Goal: Task Accomplishment & Management: Manage account settings

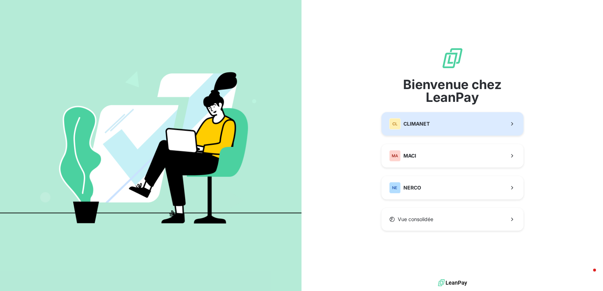
click at [425, 119] on div "CL CLIMANET" at bounding box center [409, 123] width 40 height 11
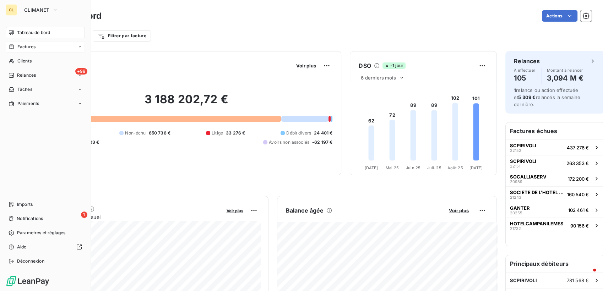
click at [19, 44] on span "Factures" at bounding box center [26, 47] width 18 height 6
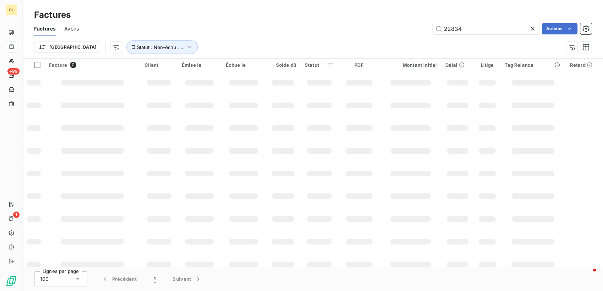
drag, startPoint x: 469, startPoint y: 21, endPoint x: 419, endPoint y: 27, distance: 50.4
click at [421, 27] on div "22834 Actions" at bounding box center [339, 28] width 504 height 11
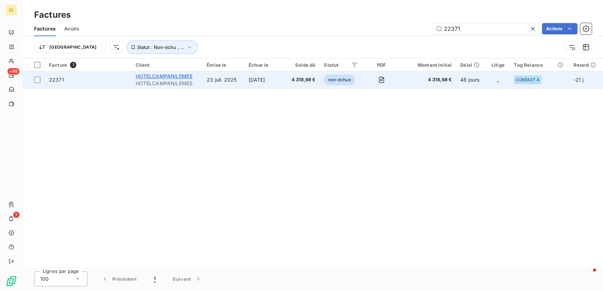
type input "22371"
click at [180, 73] on span "HOTELCAMPANILEMES" at bounding box center [164, 76] width 57 height 6
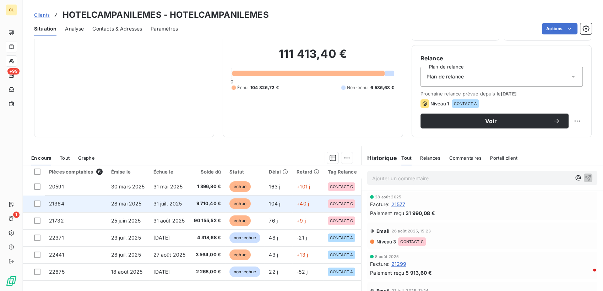
scroll to position [12, 0]
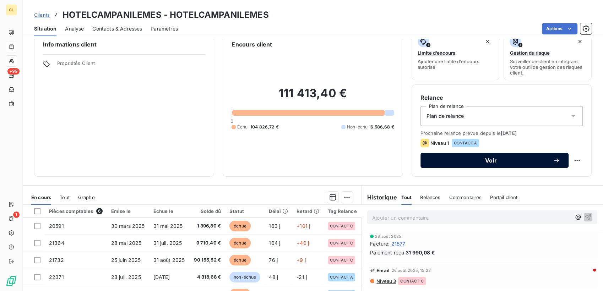
click at [561, 153] on button "Voir" at bounding box center [495, 160] width 148 height 15
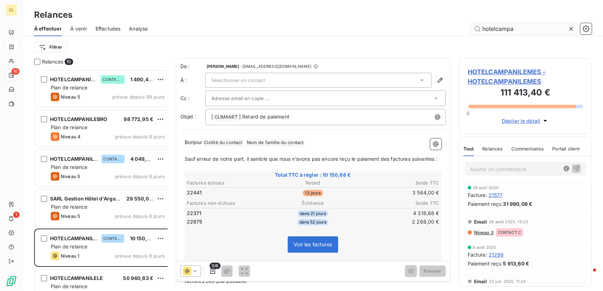
scroll to position [225, 131]
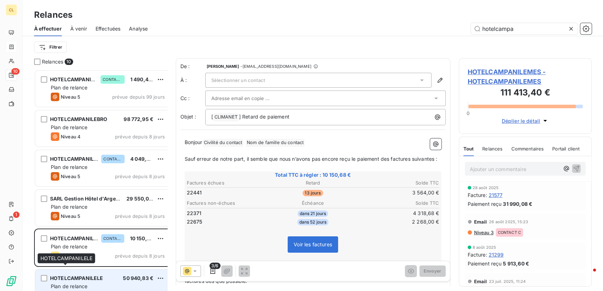
type input "hotelcampa"
click at [87, 275] on span "HOTELCAMPANILELE" at bounding box center [76, 278] width 53 height 6
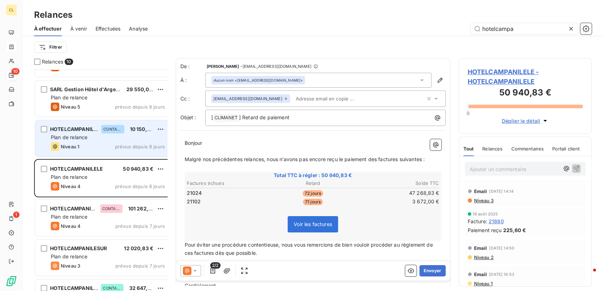
scroll to position [119, 0]
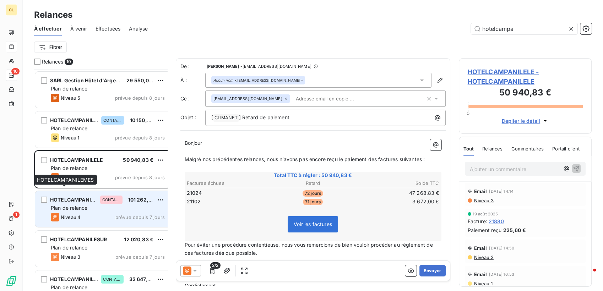
click at [80, 197] on span "HOTELCAMPANILEMES" at bounding box center [79, 200] width 58 height 6
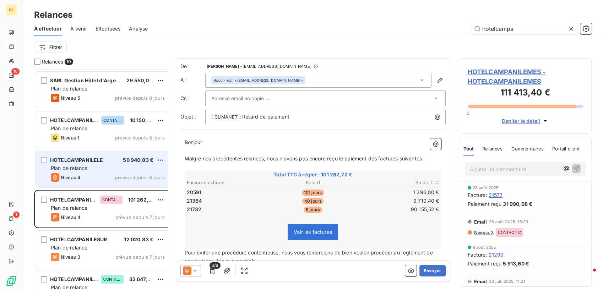
click at [85, 157] on span "HOTELCAMPANILELE" at bounding box center [76, 160] width 53 height 6
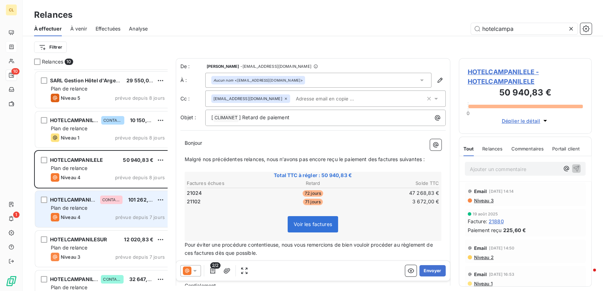
click at [82, 197] on span "HOTELCAMPANILEMES" at bounding box center [79, 200] width 58 height 6
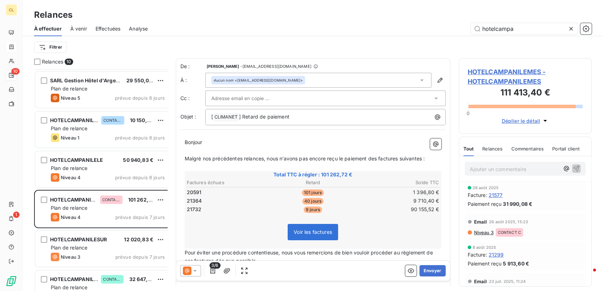
click at [476, 230] on span "Niveau 3" at bounding box center [484, 233] width 20 height 6
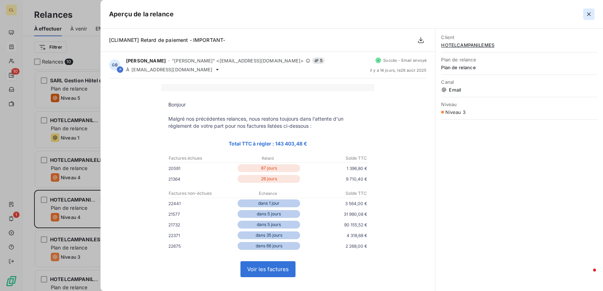
click at [591, 11] on icon "button" at bounding box center [588, 14] width 7 height 7
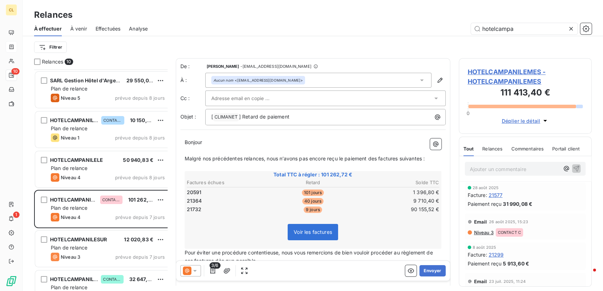
click at [191, 267] on icon at bounding box center [194, 270] width 7 height 7
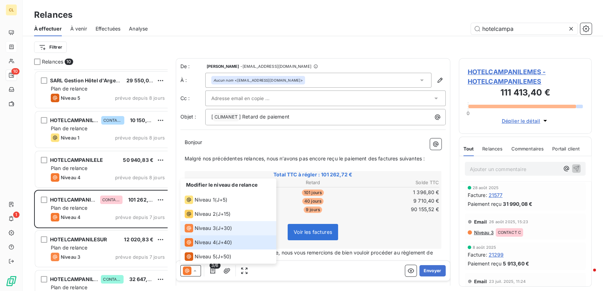
click at [195, 232] on span "Niveau 3" at bounding box center [205, 228] width 21 height 7
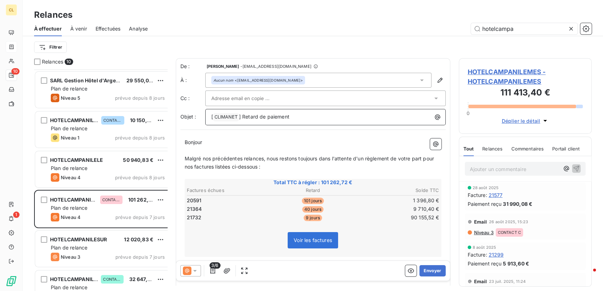
click at [272, 113] on p "[ CLIMANET ﻿ ] Retard de paiement" at bounding box center [327, 117] width 232 height 9
click at [432, 266] on button "Envoyer" at bounding box center [433, 270] width 26 height 11
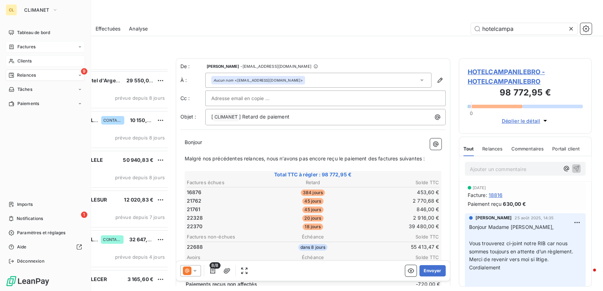
click at [18, 58] on span "Clients" at bounding box center [24, 61] width 14 height 6
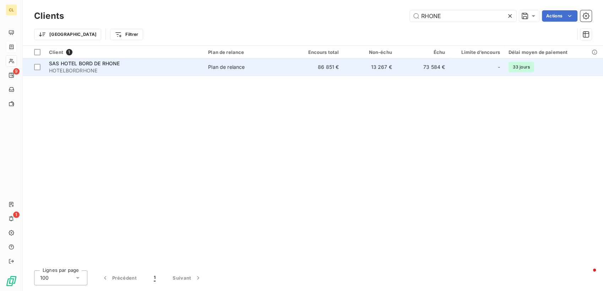
type input "RHONE"
click at [96, 67] on span "HOTELBORDRHONE" at bounding box center [124, 70] width 151 height 7
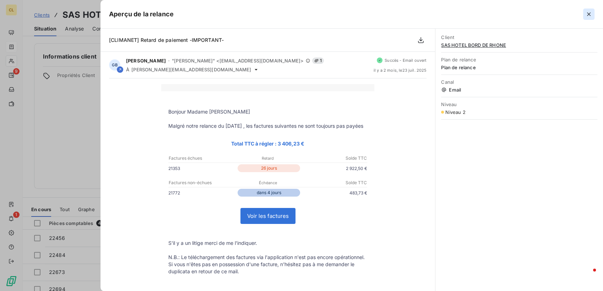
click at [591, 13] on icon "button" at bounding box center [588, 14] width 7 height 7
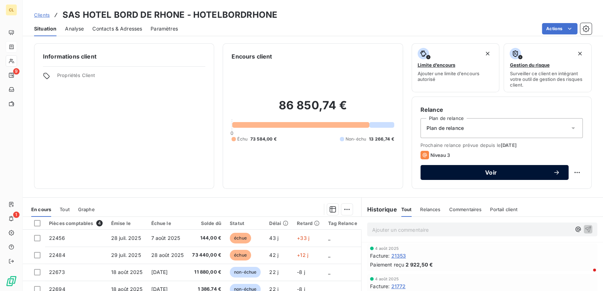
click at [429, 170] on span "Voir" at bounding box center [491, 173] width 124 height 6
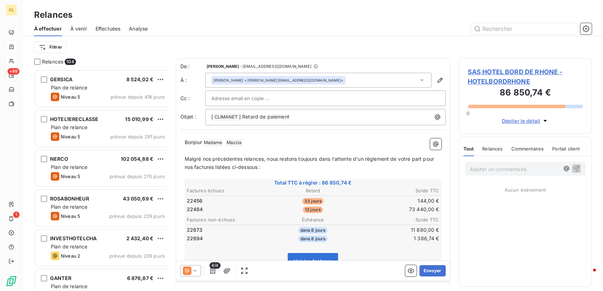
scroll to position [225, 131]
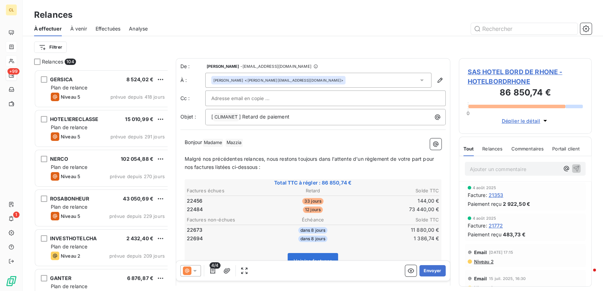
click at [191, 267] on icon at bounding box center [194, 270] width 7 height 7
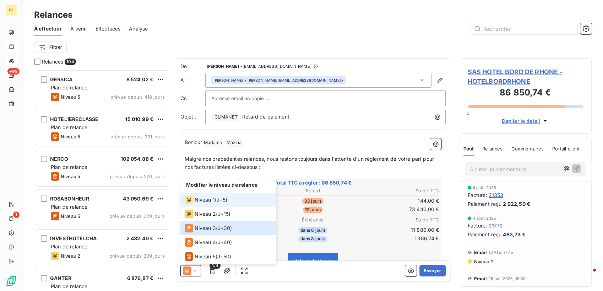
click at [204, 207] on li "Niveau 1 ( J+5 )" at bounding box center [228, 200] width 96 height 14
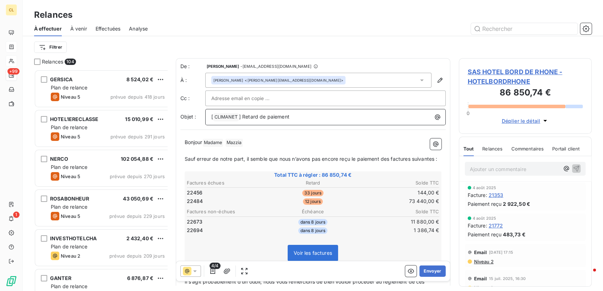
click at [279, 113] on p "[ CLIMANET ﻿ ] Retard de paiement" at bounding box center [327, 117] width 232 height 9
click at [431, 265] on button "Envoyer" at bounding box center [433, 270] width 26 height 11
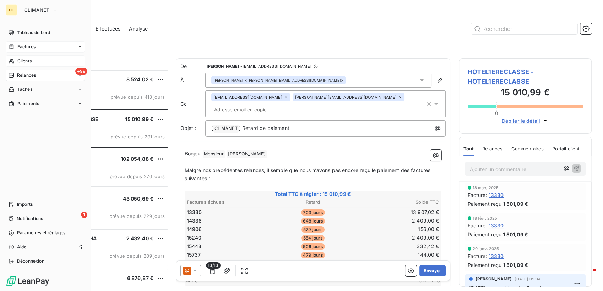
click at [18, 58] on span "Clients" at bounding box center [24, 61] width 14 height 6
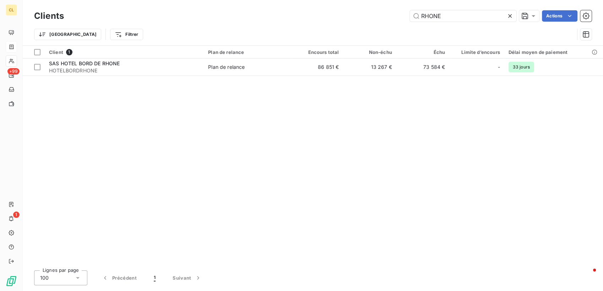
drag, startPoint x: 450, startPoint y: 14, endPoint x: 368, endPoint y: 13, distance: 82.4
click at [368, 13] on div "RHONE Actions" at bounding box center [331, 15] width 519 height 11
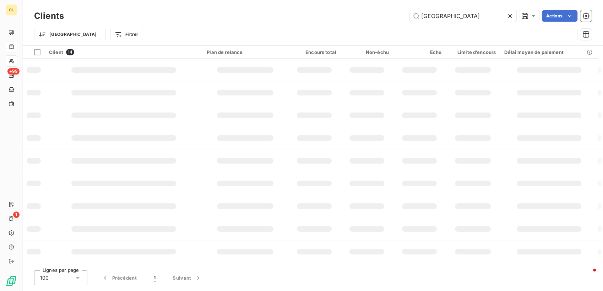
type input "[GEOGRAPHIC_DATA]"
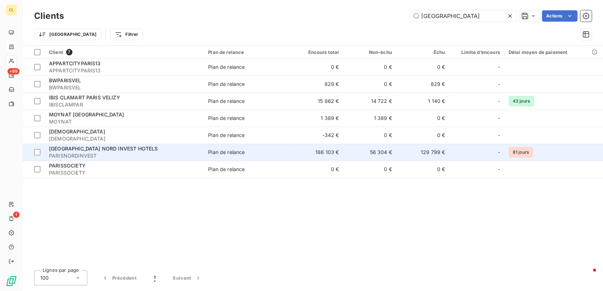
click at [177, 152] on span "PARISNORDINVEST" at bounding box center [124, 155] width 151 height 7
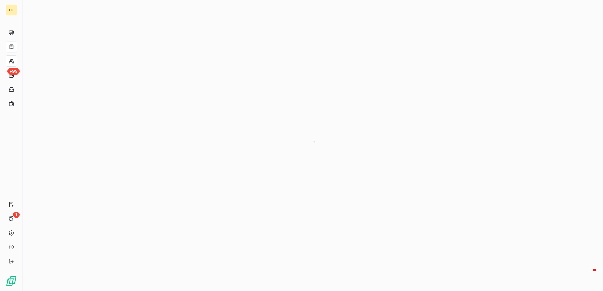
click at [177, 124] on div at bounding box center [313, 145] width 580 height 291
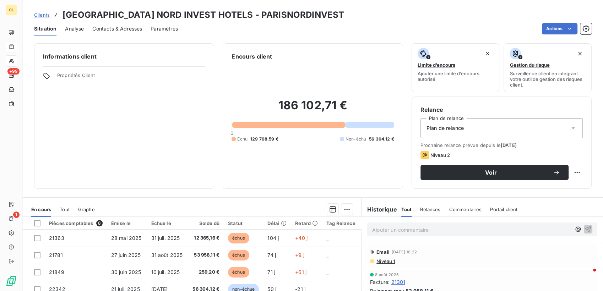
click at [455, 247] on div "Email [DATE] 18:22" at bounding box center [482, 252] width 225 height 11
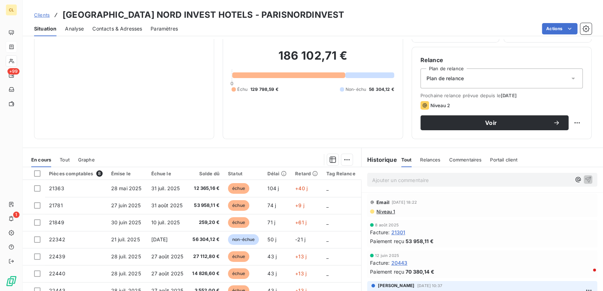
click at [380, 209] on span "Niveau 1" at bounding box center [385, 212] width 19 height 6
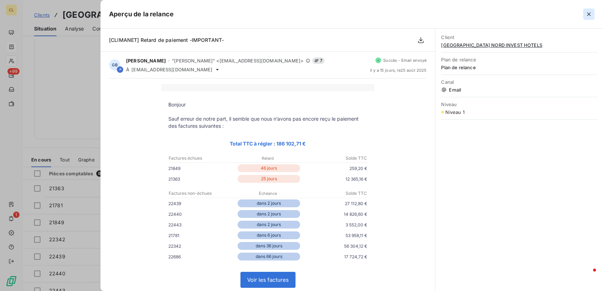
click at [589, 11] on icon "button" at bounding box center [588, 14] width 7 height 7
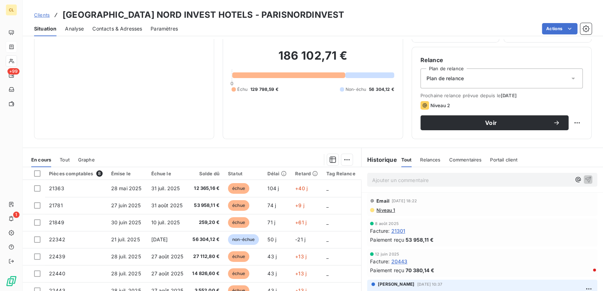
scroll to position [2, 0]
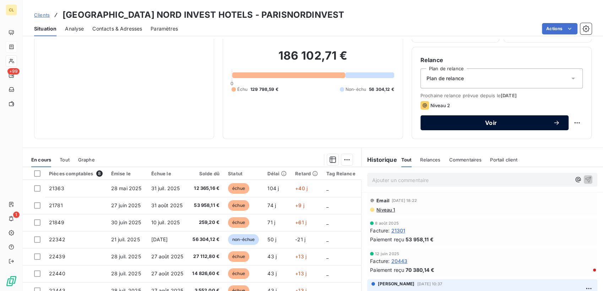
click at [449, 120] on span "Voir" at bounding box center [491, 123] width 124 height 6
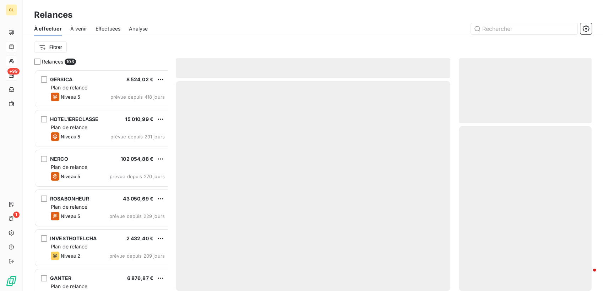
scroll to position [225, 131]
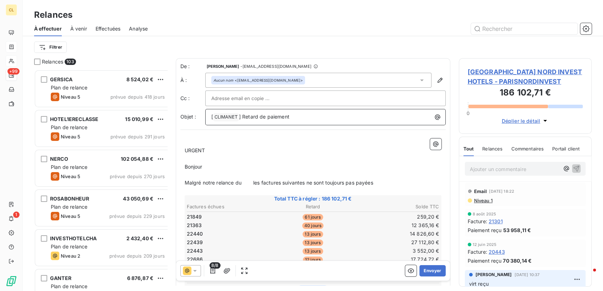
click at [285, 113] on p "[ CLIMANET ﻿ ] Retard de paiement" at bounding box center [327, 117] width 232 height 9
drag, startPoint x: 200, startPoint y: 131, endPoint x: 159, endPoint y: 130, distance: 40.9
click at [159, 130] on div "Relances 103 GERSICA 8 524,02 € Plan de relance Niveau 5 prévue depuis 418 jour…" at bounding box center [313, 174] width 580 height 233
click at [222, 180] on span "Malgré notre relance du les factures suivantes ne sont toujours pas payées" at bounding box center [279, 183] width 189 height 6
click at [209, 268] on icon "button" at bounding box center [212, 270] width 7 height 7
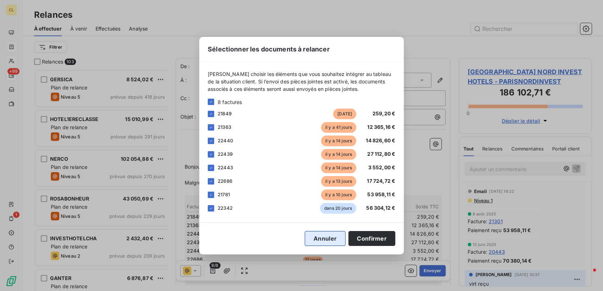
click at [315, 240] on button "Annuler" at bounding box center [325, 238] width 41 height 15
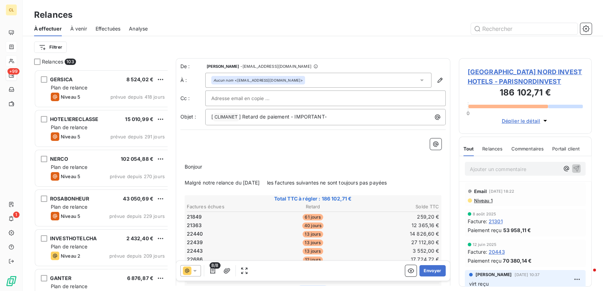
click at [193, 270] on icon at bounding box center [195, 271] width 4 height 2
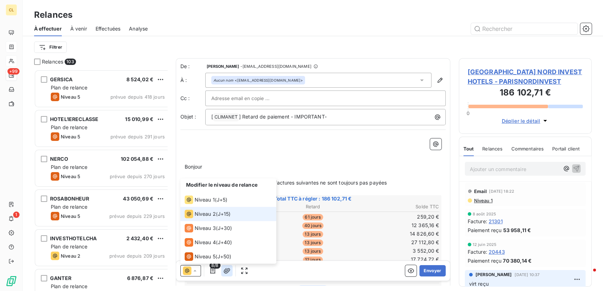
click at [224, 268] on icon "button" at bounding box center [227, 270] width 6 height 5
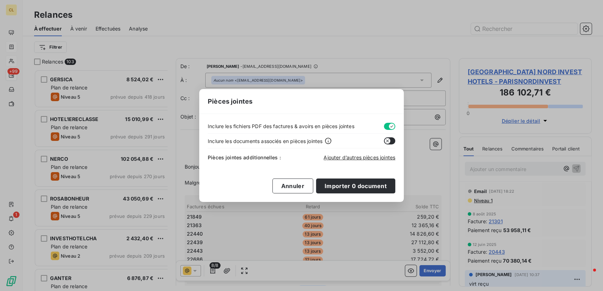
click at [211, 266] on div "Pièces jointes Inclure les fichiers PDF des factures & avoirs en pièces jointes…" at bounding box center [301, 145] width 603 height 291
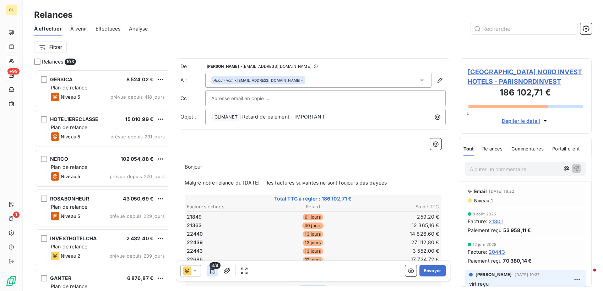
click at [209, 267] on icon "button" at bounding box center [212, 270] width 7 height 7
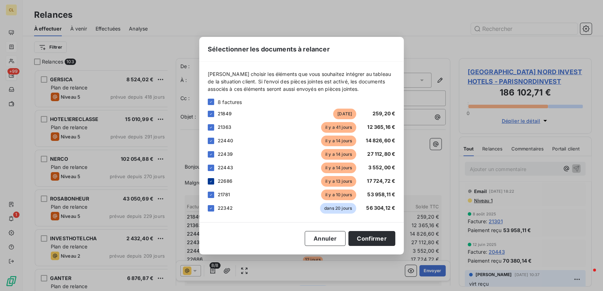
click at [214, 185] on div at bounding box center [211, 181] width 6 height 6
click at [214, 171] on div at bounding box center [211, 168] width 6 height 6
click at [214, 144] on div at bounding box center [211, 141] width 6 height 6
click at [214, 158] on div at bounding box center [211, 154] width 6 height 6
click at [213, 211] on icon at bounding box center [211, 208] width 4 height 4
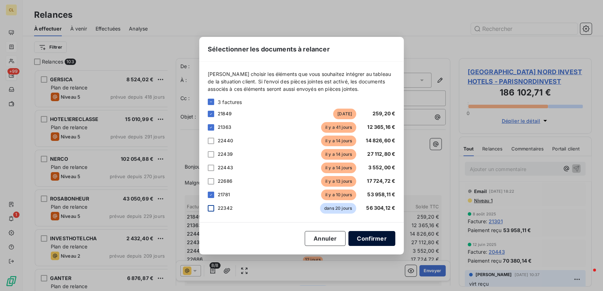
click at [348, 233] on button "Confirmer" at bounding box center [371, 238] width 47 height 15
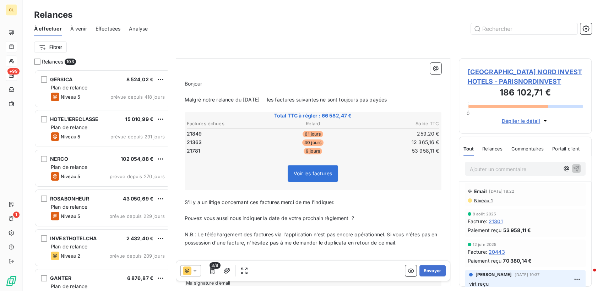
scroll to position [86, 0]
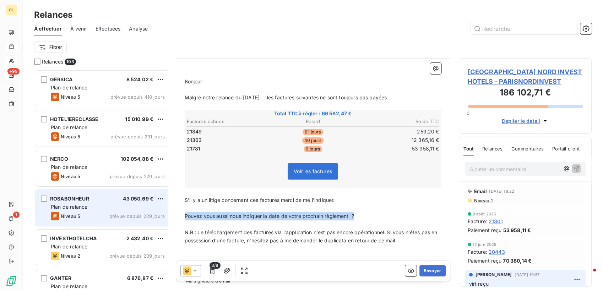
drag, startPoint x: 313, startPoint y: 186, endPoint x: 142, endPoint y: 185, distance: 170.9
click at [142, 185] on div "Relances 103 GERSICA 8 524,02 € Plan de relance Niveau 5 prévue depuis 418 jour…" at bounding box center [313, 174] width 580 height 233
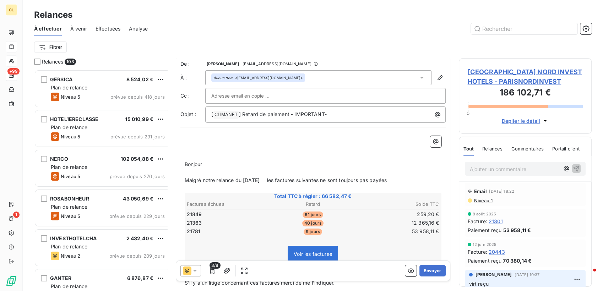
scroll to position [0, 0]
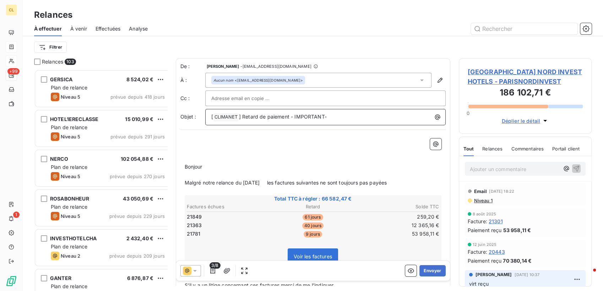
click at [297, 113] on p "[ CLIMANET ﻿ ] Retard de paiement - IMPORTANT-" at bounding box center [327, 117] width 232 height 9
click at [429, 266] on button "Envoyer" at bounding box center [433, 270] width 26 height 11
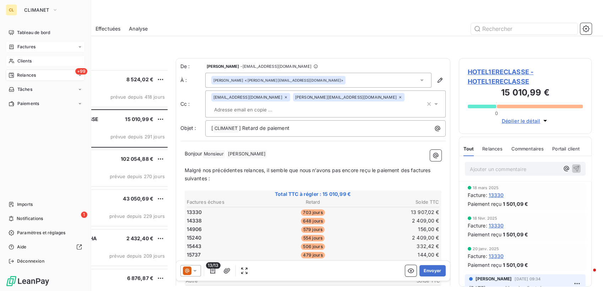
click at [17, 58] on span "Clients" at bounding box center [24, 61] width 14 height 6
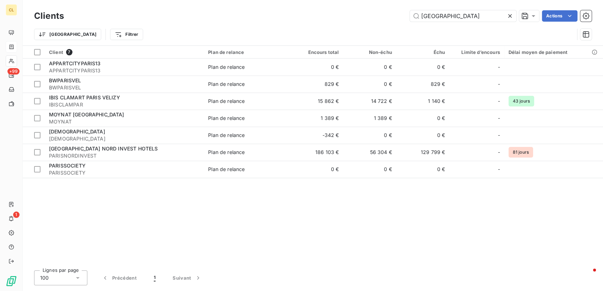
drag, startPoint x: 459, startPoint y: 13, endPoint x: 411, endPoint y: 16, distance: 48.7
click at [411, 16] on div "paris Actions" at bounding box center [331, 15] width 519 height 11
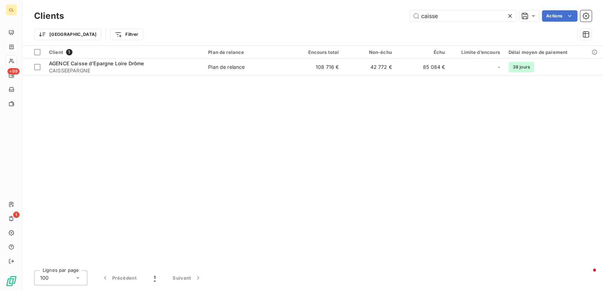
type input "caisse"
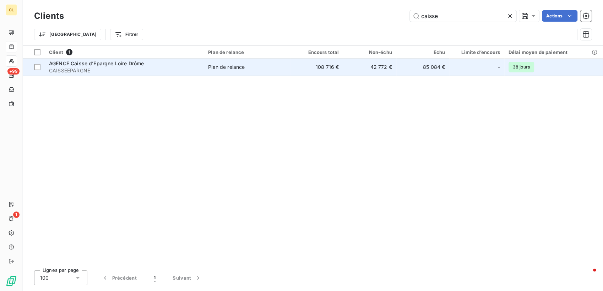
click at [102, 67] on span "CAISSEEPARGNE" at bounding box center [124, 70] width 151 height 7
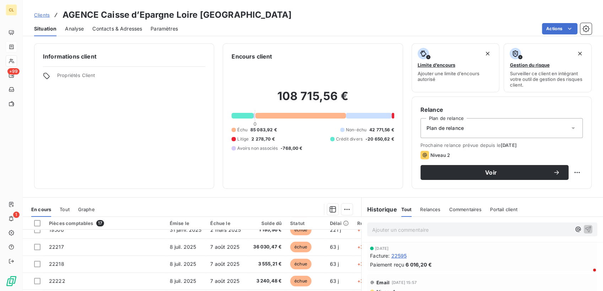
scroll to position [79, 0]
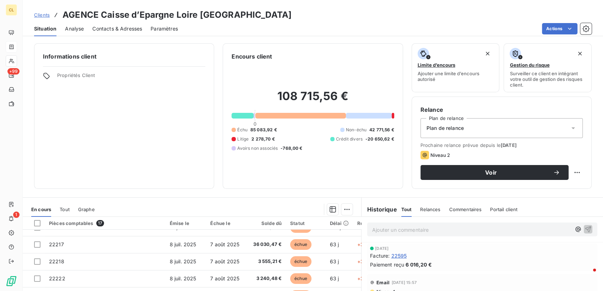
click at [376, 289] on span "Niveau 1" at bounding box center [385, 292] width 19 height 6
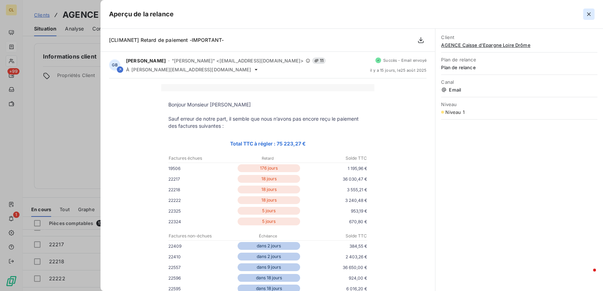
click at [590, 9] on button "button" at bounding box center [588, 14] width 11 height 11
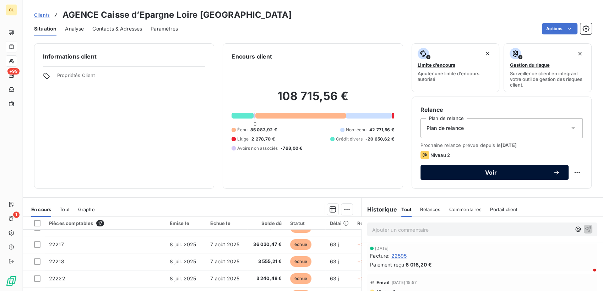
click at [462, 165] on button "Voir" at bounding box center [495, 172] width 148 height 15
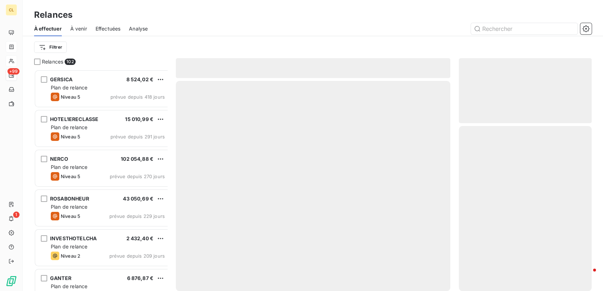
scroll to position [225, 131]
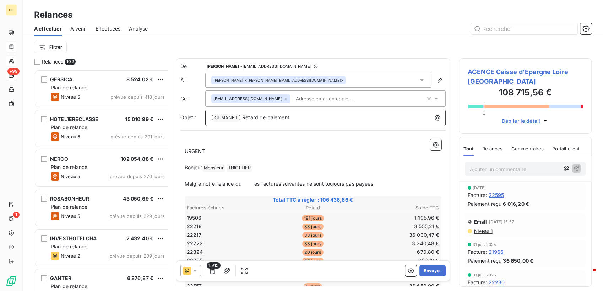
click at [291, 114] on p "[ CLIMANET ﻿ ] Retard de paiement" at bounding box center [327, 118] width 232 height 9
drag, startPoint x: 207, startPoint y: 135, endPoint x: 166, endPoint y: 135, distance: 41.2
click at [166, 135] on div "Relances 102 GERSICA 8 524,02 € Plan de relance Niveau 5 prévue depuis 418 jour…" at bounding box center [313, 174] width 580 height 233
click at [222, 181] on span "Malgré notre relance du les factures suivantes ne sont toujours pas payées" at bounding box center [279, 184] width 189 height 6
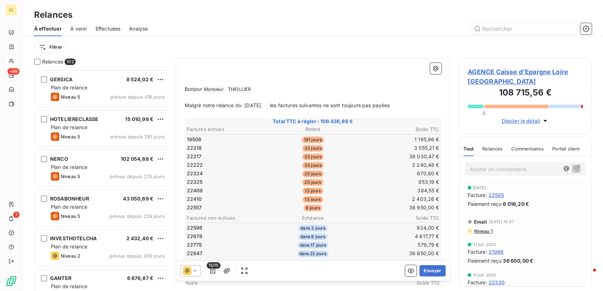
scroll to position [79, 0]
click at [209, 267] on icon "button" at bounding box center [212, 270] width 7 height 7
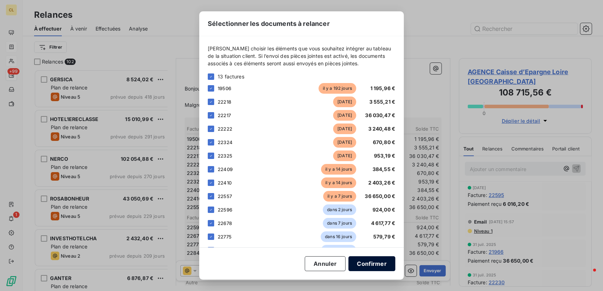
click at [355, 263] on button "Confirmer" at bounding box center [371, 263] width 47 height 15
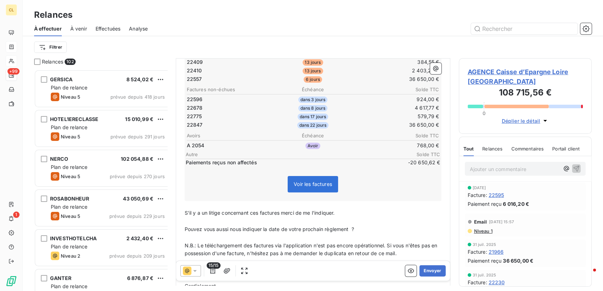
scroll to position [208, 0]
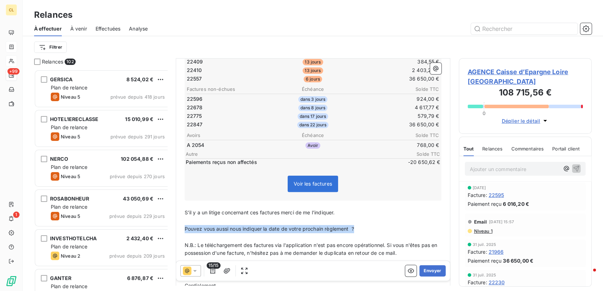
drag, startPoint x: 317, startPoint y: 183, endPoint x: 171, endPoint y: 187, distance: 146.0
click at [176, 187] on div "De : [PERSON_NAME] - [PERSON_NAME][EMAIL_ADDRESS][DOMAIN_NAME] À : [PERSON_NAME…" at bounding box center [313, 78] width 275 height 455
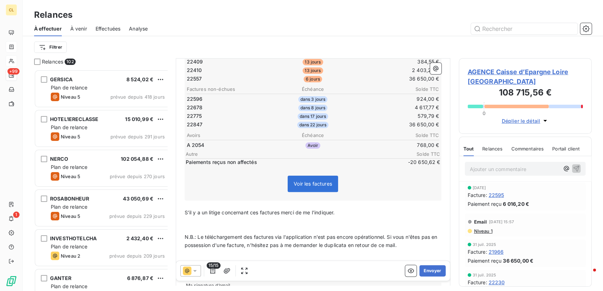
scroll to position [200, 0]
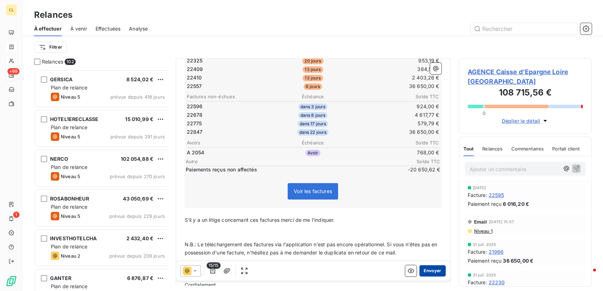
click at [426, 265] on button "Envoyer" at bounding box center [433, 270] width 26 height 11
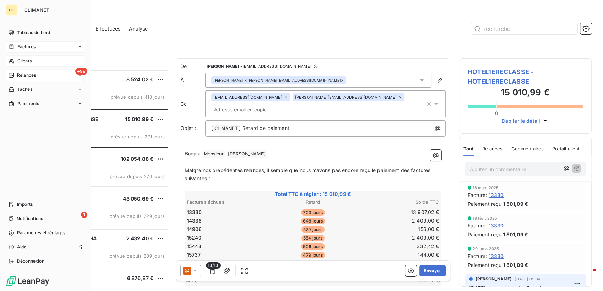
click at [17, 58] on span "Clients" at bounding box center [24, 61] width 14 height 6
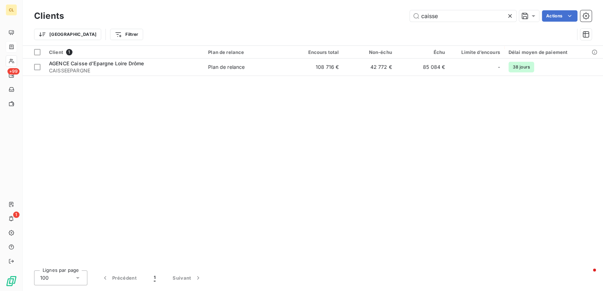
drag, startPoint x: 461, startPoint y: 15, endPoint x: 395, endPoint y: 10, distance: 66.3
click at [398, 13] on div "caisse Actions" at bounding box center [331, 15] width 519 height 11
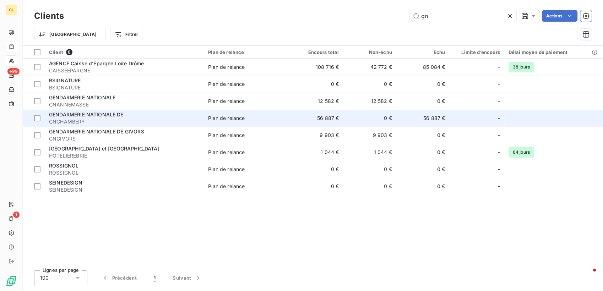
type input "gn"
click at [307, 110] on td "56 887 €" at bounding box center [316, 118] width 53 height 17
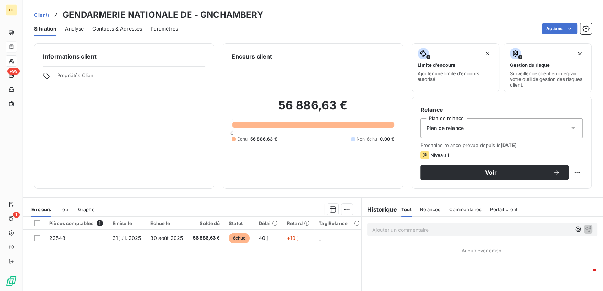
click at [124, 25] on span "Contacts & Adresses" at bounding box center [117, 28] width 50 height 7
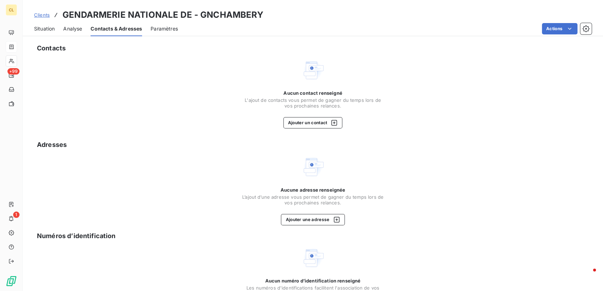
click at [34, 25] on span "Situation" at bounding box center [44, 28] width 21 height 7
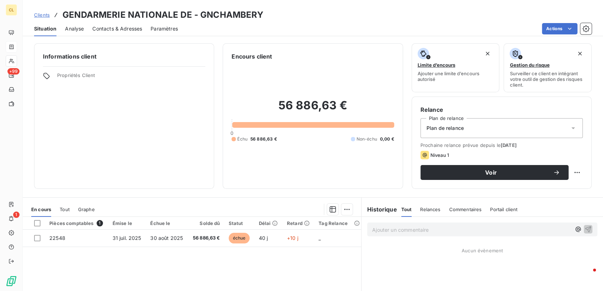
click at [113, 25] on span "Contacts & Adresses" at bounding box center [117, 28] width 50 height 7
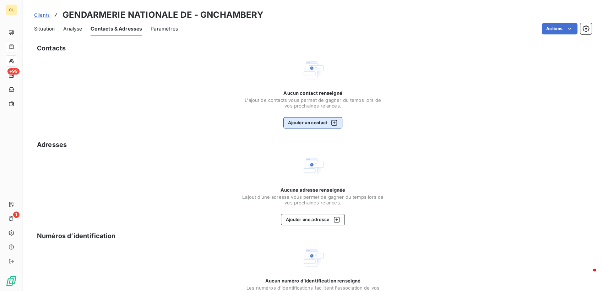
click at [309, 117] on button "Ajouter un contact" at bounding box center [312, 122] width 59 height 11
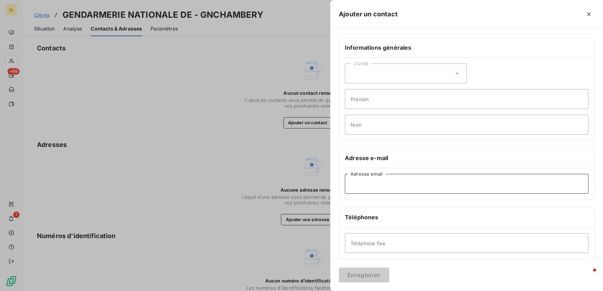
click at [454, 174] on input "Adresse email" at bounding box center [467, 184] width 244 height 20
paste input "[EMAIL_ADDRESS][DOMAIN_NAME]"
type input "[EMAIL_ADDRESS][DOMAIN_NAME]"
click at [461, 70] on icon at bounding box center [457, 73] width 7 height 7
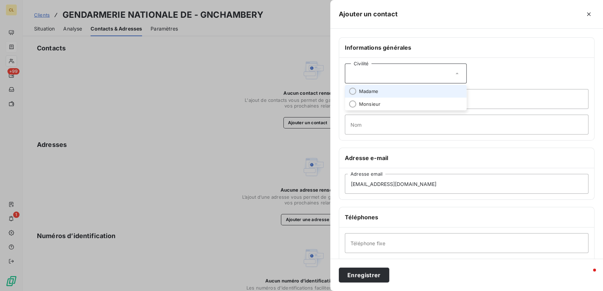
click at [449, 85] on li "Madame" at bounding box center [406, 91] width 122 height 13
click at [453, 89] on input "Prénom" at bounding box center [467, 99] width 244 height 20
type input "a"
type input "[PERSON_NAME]"
click at [471, 115] on input "Nom" at bounding box center [467, 125] width 244 height 20
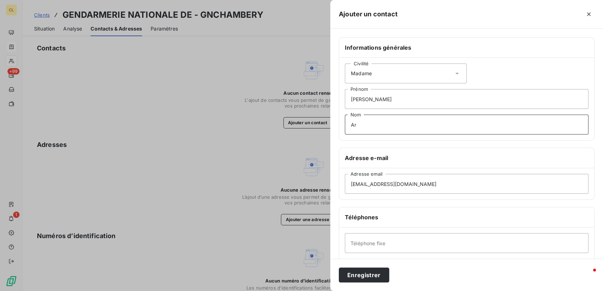
type input "A"
type input "d"
type input "Darnis"
click at [389, 279] on button "Enregistrer" at bounding box center [364, 275] width 50 height 15
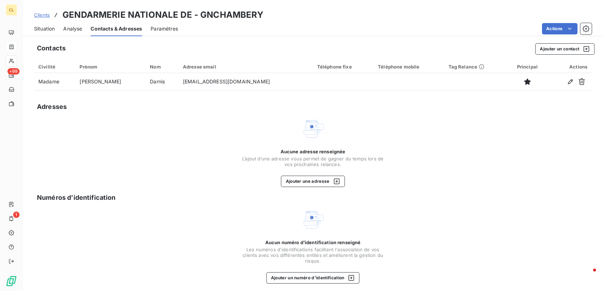
click at [36, 25] on span "Situation" at bounding box center [44, 28] width 21 height 7
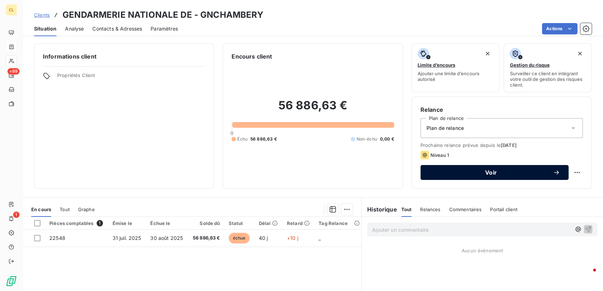
click at [441, 165] on button "Voir" at bounding box center [495, 172] width 148 height 15
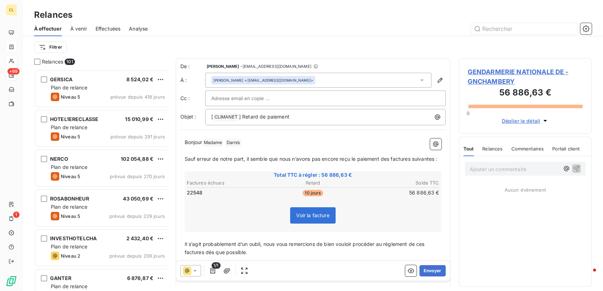
scroll to position [225, 131]
click at [283, 113] on p "[ CLIMANET ﻿ ] Retard de paiement" at bounding box center [327, 117] width 232 height 9
click at [335, 155] on p "Sauf erreur de notre part, il semble que nous n’avons pas encore reçu le paieme…" at bounding box center [313, 159] width 257 height 8
click at [352, 232] on p "﻿" at bounding box center [313, 236] width 257 height 8
click at [358, 241] on span "Il s’agit probablement d’un oubli, nous vous remercions de bien vouloir procéde…" at bounding box center [306, 248] width 242 height 14
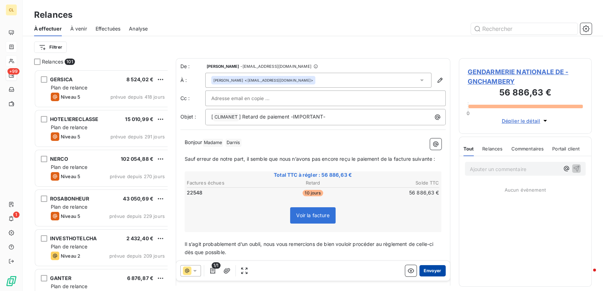
click at [429, 265] on button "Envoyer" at bounding box center [433, 270] width 26 height 11
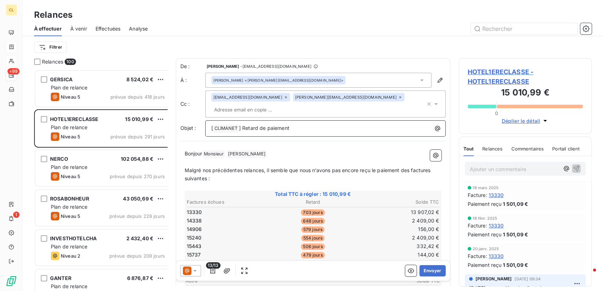
click at [276, 124] on p "[ CLIMANET ﻿ ] Retard de paiement" at bounding box center [327, 128] width 232 height 9
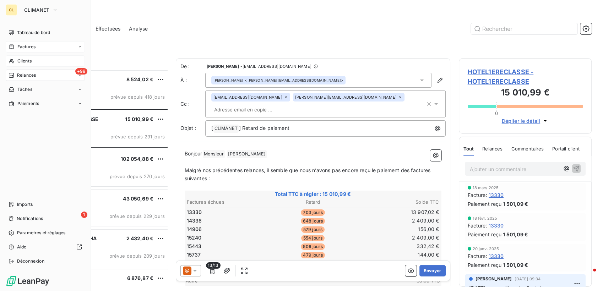
click at [17, 58] on span "Clients" at bounding box center [24, 61] width 14 height 6
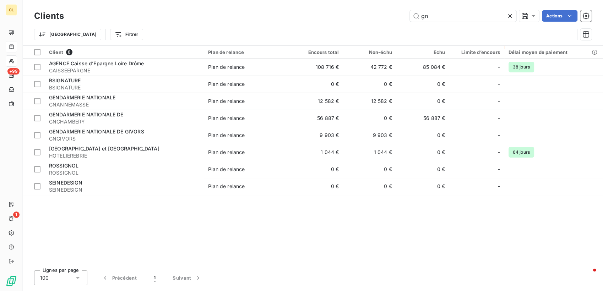
drag, startPoint x: 439, startPoint y: 14, endPoint x: 412, endPoint y: 14, distance: 27.4
click at [412, 14] on div "gn Actions" at bounding box center [331, 15] width 519 height 11
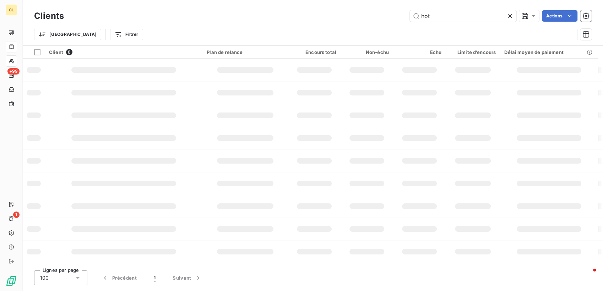
type input "hot"
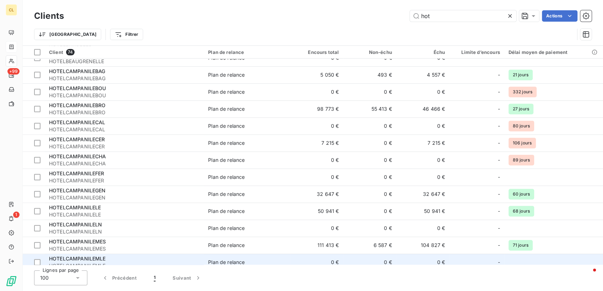
scroll to position [315, 0]
click at [151, 256] on div "HOTELCAMPANILEMLE" at bounding box center [124, 259] width 151 height 7
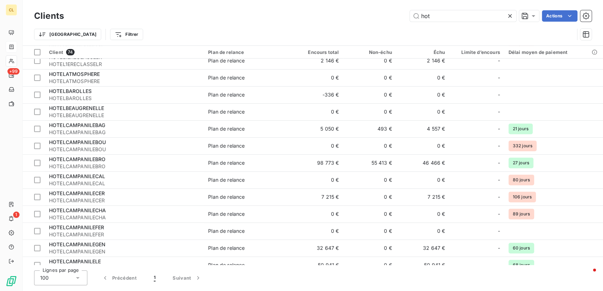
scroll to position [276, 0]
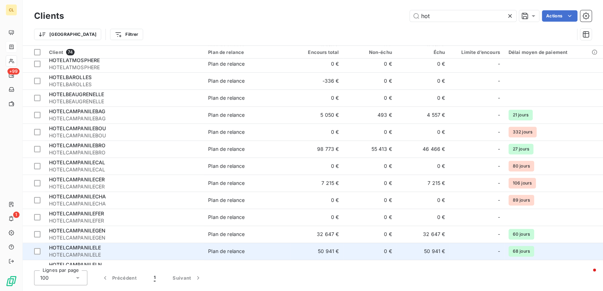
click at [105, 244] on div "HOTELCAMPANILELE" at bounding box center [124, 247] width 151 height 7
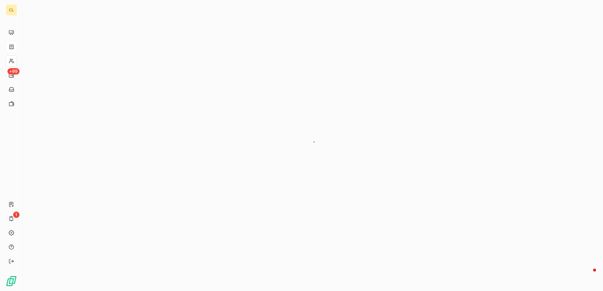
click at [105, 124] on div at bounding box center [313, 145] width 580 height 291
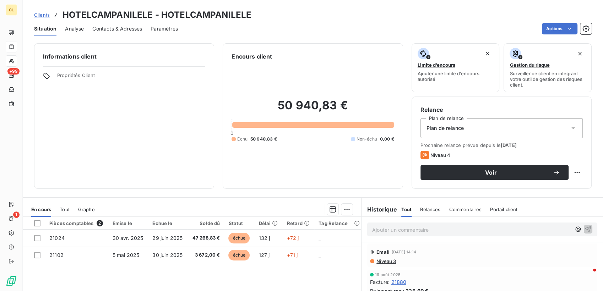
click at [409, 226] on p "Ajouter un commentaire ﻿" at bounding box center [471, 230] width 199 height 9
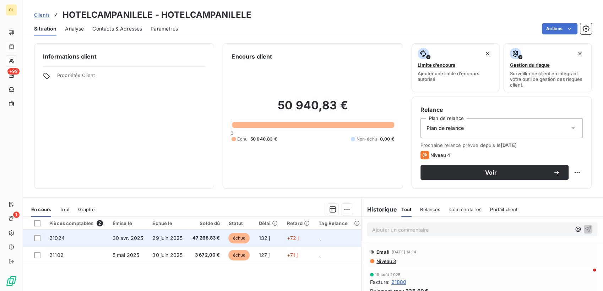
click at [49, 235] on span "21024" at bounding box center [56, 238] width 15 height 6
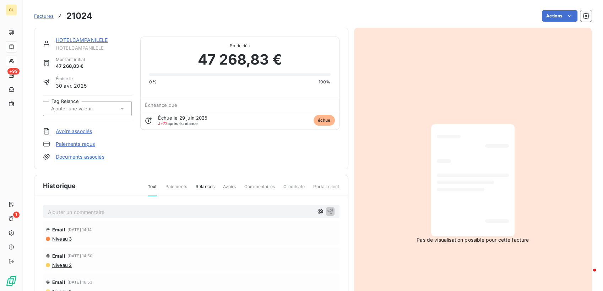
click at [108, 208] on p "Ajouter un commentaire ﻿" at bounding box center [180, 212] width 265 height 9
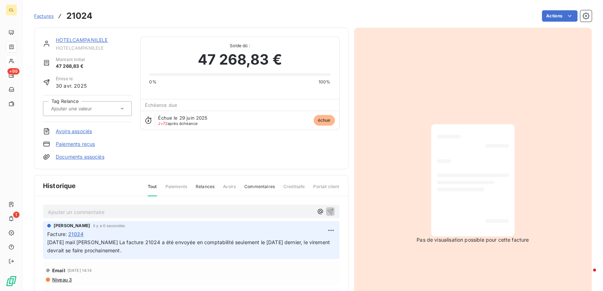
click at [74, 37] on link "HOTELCAMPANILELE" at bounding box center [82, 40] width 52 height 6
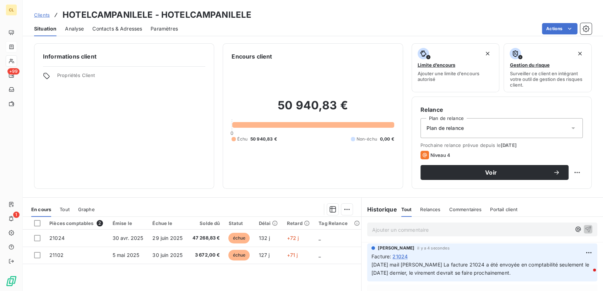
click at [106, 25] on span "Contacts & Adresses" at bounding box center [117, 28] width 50 height 7
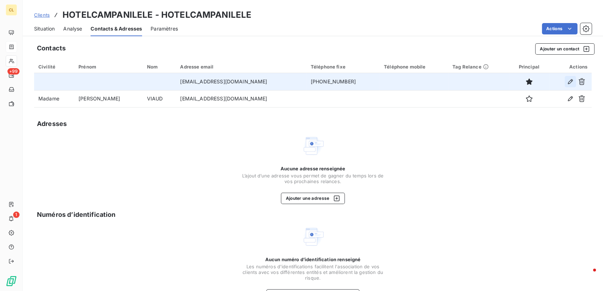
click at [574, 78] on icon "button" at bounding box center [570, 81] width 7 height 7
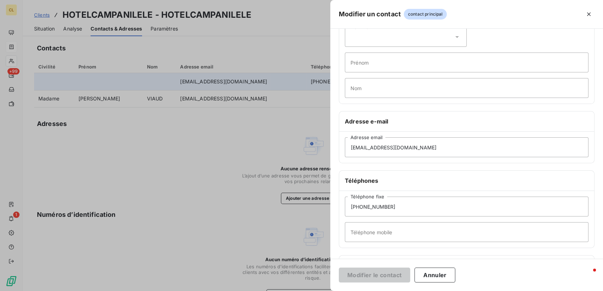
scroll to position [38, 0]
click at [579, 287] on icon at bounding box center [578, 290] width 7 height 7
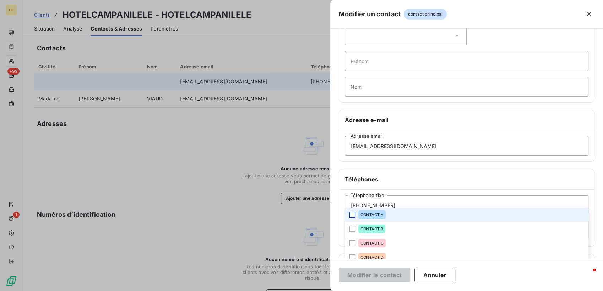
click at [356, 212] on div at bounding box center [352, 215] width 6 height 6
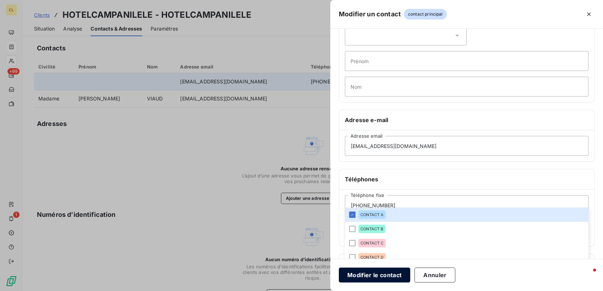
click at [410, 276] on button "Modifier le contact" at bounding box center [374, 275] width 71 height 15
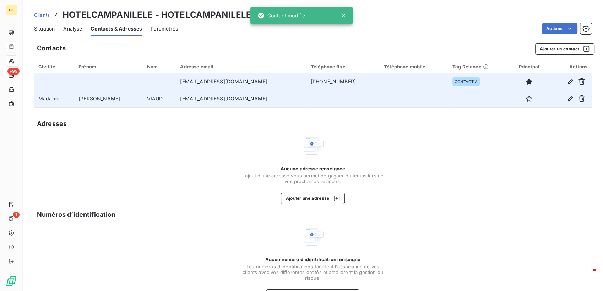
click at [448, 90] on td at bounding box center [478, 98] width 61 height 17
click at [574, 95] on icon "button" at bounding box center [570, 98] width 7 height 7
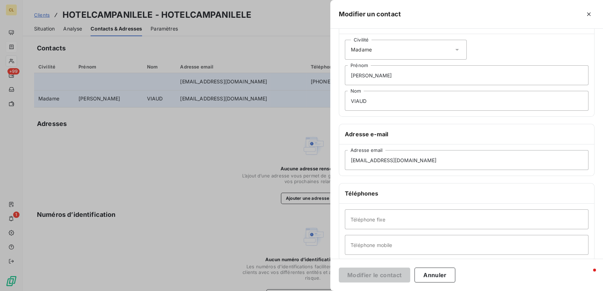
scroll to position [44, 0]
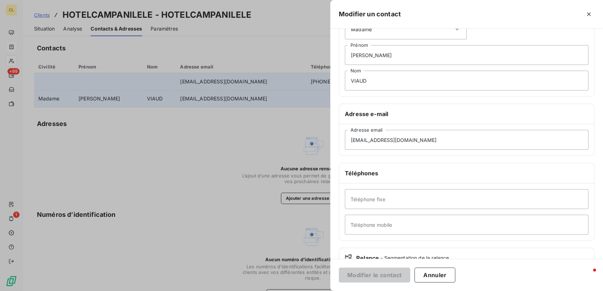
click at [578, 283] on icon at bounding box center [579, 284] width 4 height 2
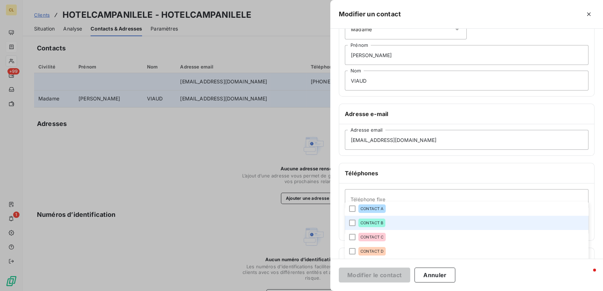
click at [420, 216] on li "CONTACT B" at bounding box center [467, 223] width 244 height 14
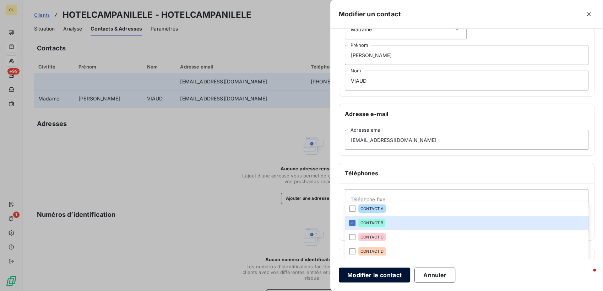
click at [410, 271] on button "Modifier le contact" at bounding box center [374, 275] width 71 height 15
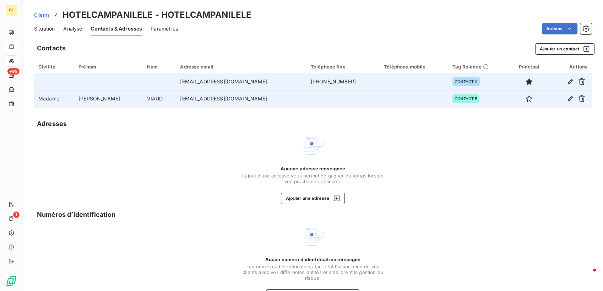
click at [34, 25] on span "Situation" at bounding box center [44, 28] width 21 height 7
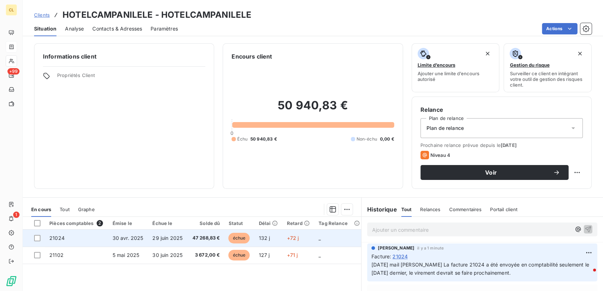
click at [113, 235] on span "30 avr. 2025" at bounding box center [128, 238] width 31 height 6
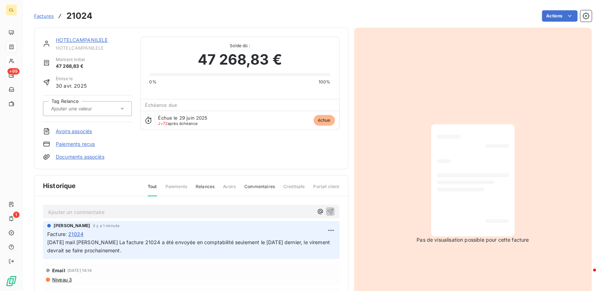
click at [119, 105] on icon at bounding box center [122, 108] width 7 height 7
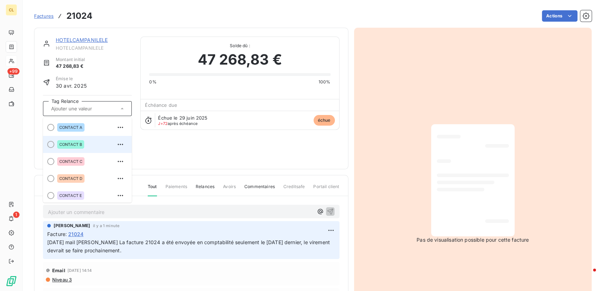
click at [57, 140] on div "CONTACT B" at bounding box center [70, 144] width 27 height 9
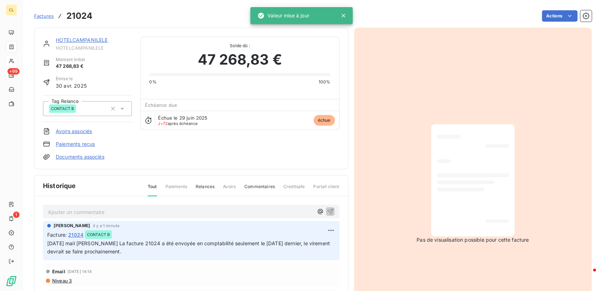
click at [75, 31] on div "HOTELCAMPANILELE HOTELCAMPANILELE Montant initial 47 268,83 € Émise le [DATE] T…" at bounding box center [191, 99] width 314 height 142
click at [85, 37] on link "HOTELCAMPANILELE" at bounding box center [82, 40] width 52 height 6
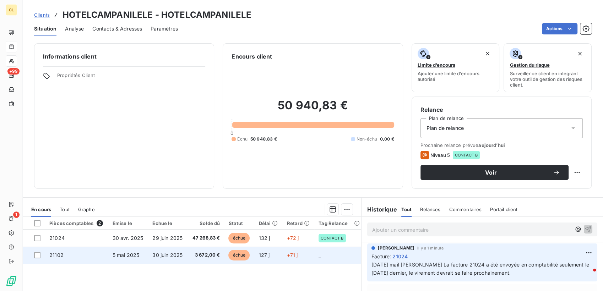
click at [322, 247] on td "_" at bounding box center [337, 255] width 47 height 17
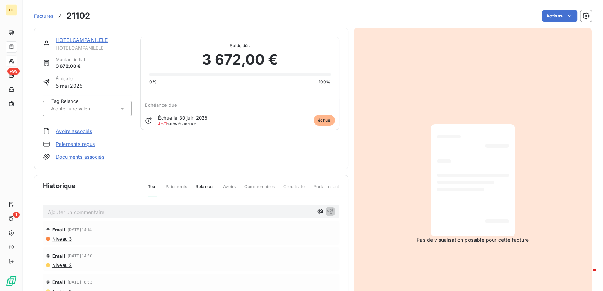
click at [119, 105] on icon at bounding box center [122, 108] width 7 height 7
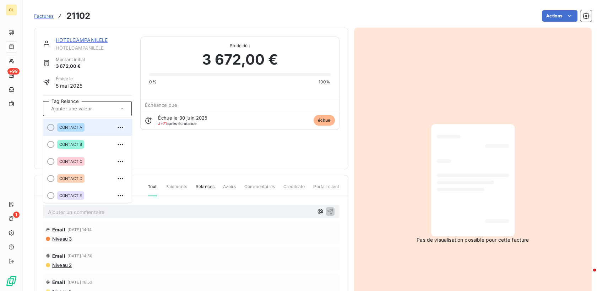
click at [60, 125] on span "CONTACT A" at bounding box center [70, 127] width 23 height 4
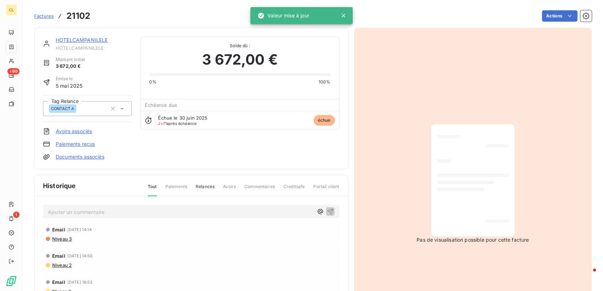
click at [56, 37] on link "HOTELCAMPANILELE" at bounding box center [82, 40] width 52 height 6
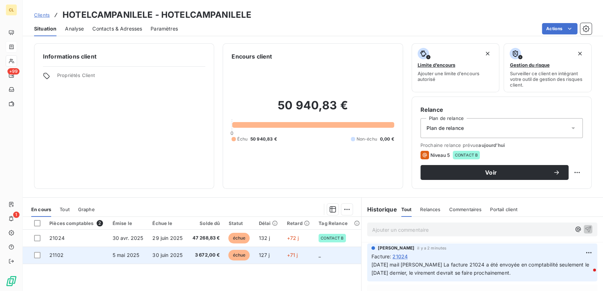
click at [314, 247] on td "_" at bounding box center [337, 255] width 47 height 17
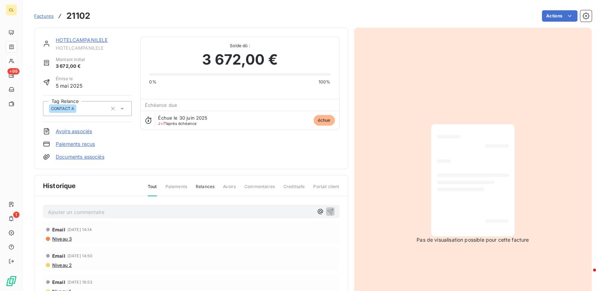
click at [64, 37] on link "HOTELCAMPANILELE" at bounding box center [82, 40] width 52 height 6
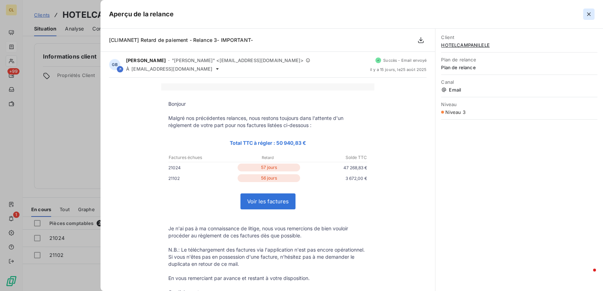
click at [590, 11] on icon "button" at bounding box center [588, 14] width 7 height 7
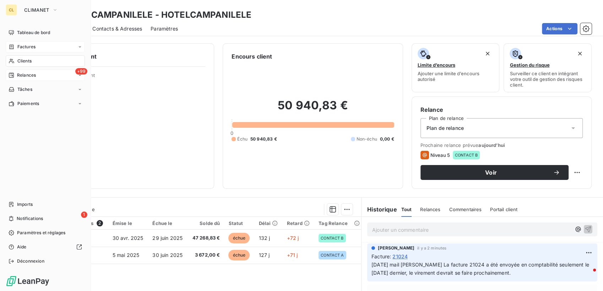
click at [19, 72] on span "Relances" at bounding box center [26, 75] width 19 height 6
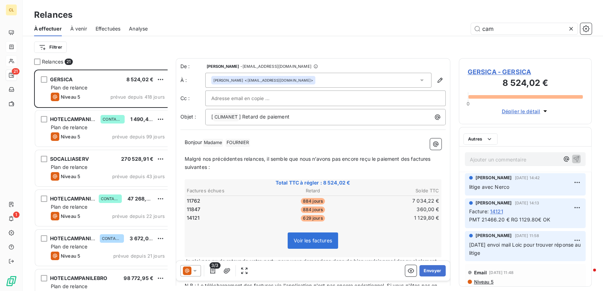
scroll to position [225, 131]
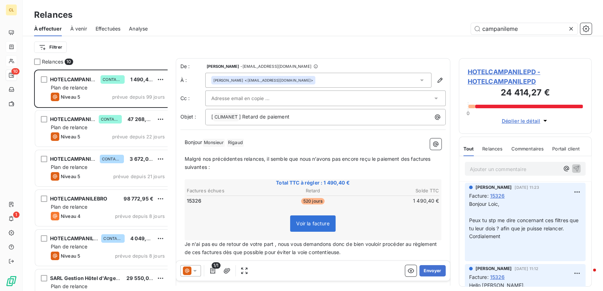
scroll to position [225, 131]
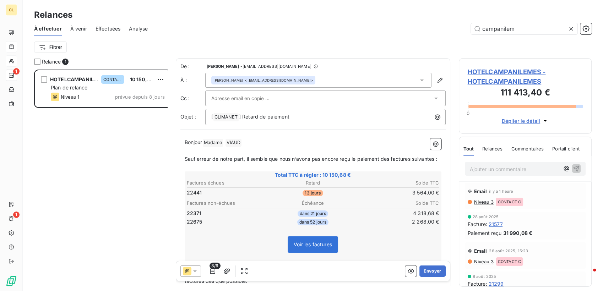
scroll to position [225, 131]
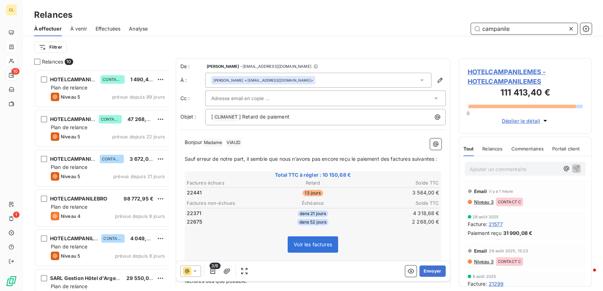
click at [484, 23] on input "campanile" at bounding box center [524, 28] width 107 height 11
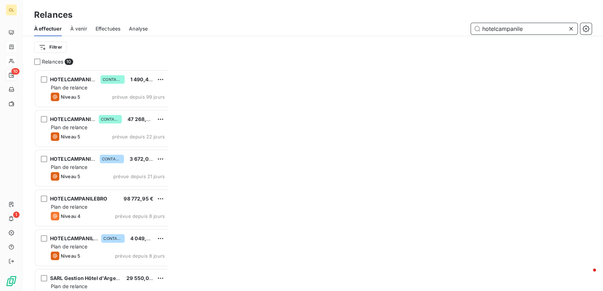
scroll to position [225, 131]
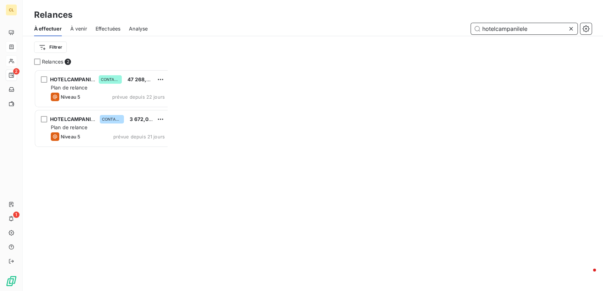
scroll to position [225, 131]
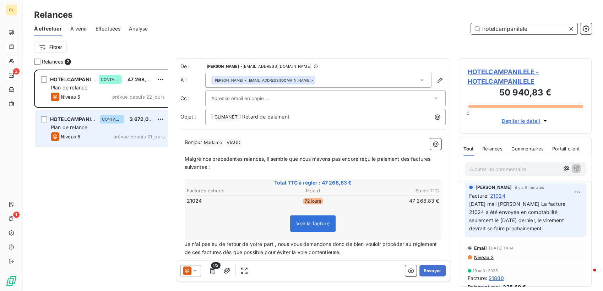
type input "hotelcampanilele"
click at [118, 116] on div "HOTELCAMPANILELE CONTACT A 3 672,00 €" at bounding box center [108, 119] width 114 height 6
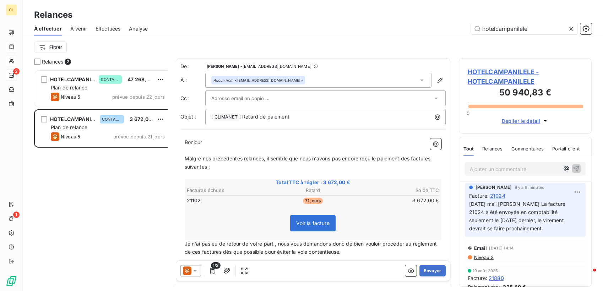
click at [191, 267] on icon at bounding box center [194, 270] width 7 height 7
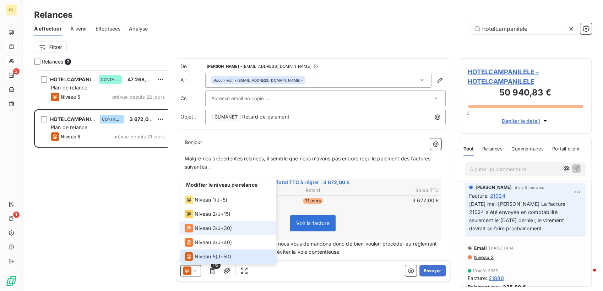
click at [195, 232] on span "Niveau 3" at bounding box center [205, 228] width 21 height 7
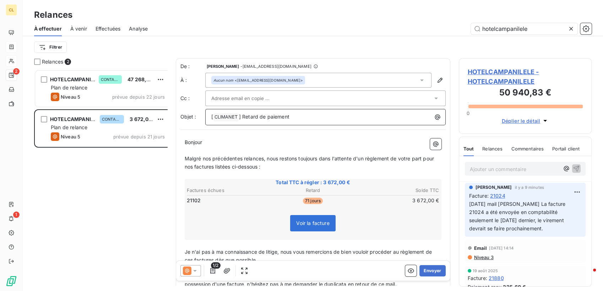
click at [270, 113] on p "[ CLIMANET ﻿ ] Retard de paiement" at bounding box center [327, 117] width 232 height 9
click at [387, 155] on p "Malgré nos précédentes relances, nous restons toujours dans l'attente d'un règl…" at bounding box center [313, 163] width 257 height 16
click at [396, 249] on span "Je n'ai pas à ma connaissance de litige, nous vous remercions de bien vouloir p…" at bounding box center [309, 256] width 249 height 14
click at [376, 248] on p "Je n'ai pas à ma connaissance de litige, nous vous remercions de bien vouloir p…" at bounding box center [313, 256] width 257 height 16
click at [431, 265] on button "Envoyer" at bounding box center [433, 270] width 26 height 11
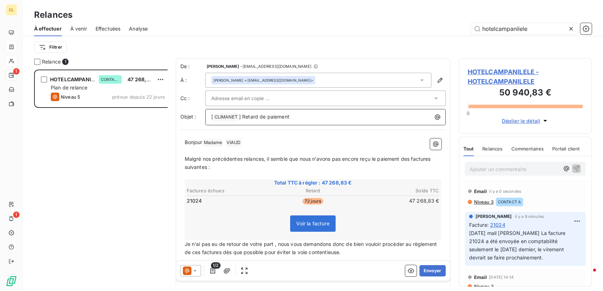
click at [275, 113] on p "[ CLIMANET ﻿ ] Retard de paiement" at bounding box center [327, 117] width 232 height 9
click at [284, 113] on p "[ CLIMANET ﻿ ] Retard de paiement" at bounding box center [327, 117] width 232 height 9
click at [206, 156] on span "Malgré nos précédentes relances, il semble que nous n’avons pas encore reçu le …" at bounding box center [309, 163] width 248 height 14
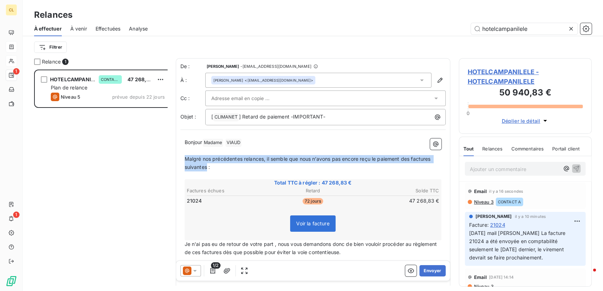
drag, startPoint x: 381, startPoint y: 139, endPoint x: 176, endPoint y: 141, distance: 205.0
click at [185, 155] on p "Malgré nos précédentes relances, il semble que nous n’avons pas encore reçu le …" at bounding box center [313, 163] width 257 height 16
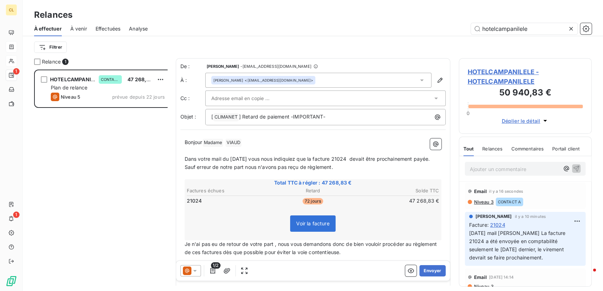
drag, startPoint x: 175, startPoint y: 217, endPoint x: 234, endPoint y: 226, distance: 59.6
click at [234, 226] on div "Bonjour Madame ﻿ [PERSON_NAME] ﻿ ﻿ ﻿ Dans votre mail du [DATE] vous nous indiqu…" at bounding box center [312, 229] width 265 height 191
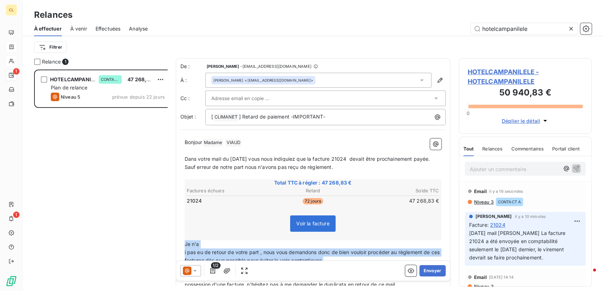
drag, startPoint x: 228, startPoint y: 233, endPoint x: 173, endPoint y: 218, distance: 56.5
click at [180, 218] on div "Bonjour Madame ﻿ [PERSON_NAME] ﻿ ﻿ ﻿ Dans votre mail du [DATE] vous nous indiqu…" at bounding box center [312, 233] width 265 height 199
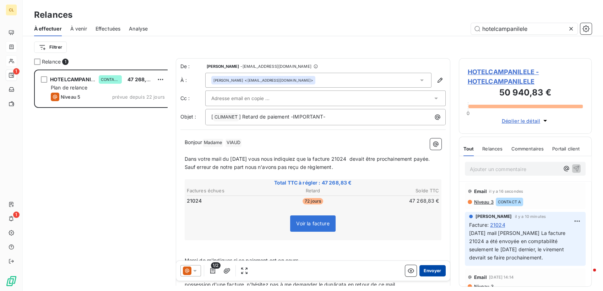
click at [427, 267] on button "Envoyer" at bounding box center [433, 270] width 26 height 11
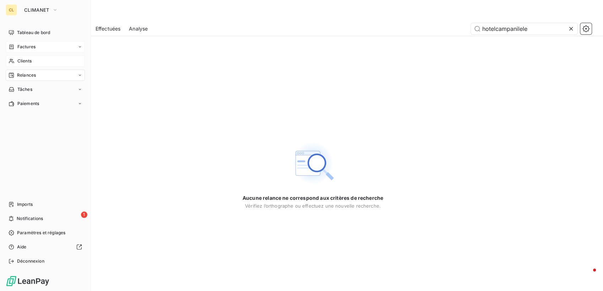
click at [22, 58] on span "Clients" at bounding box center [24, 61] width 14 height 6
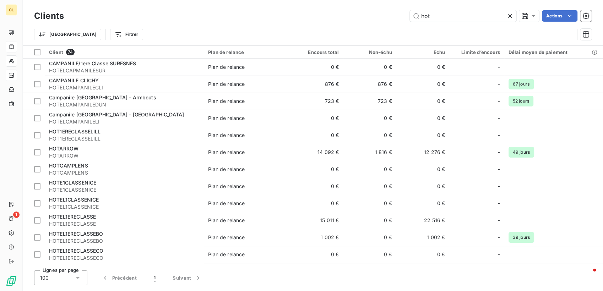
drag, startPoint x: 443, startPoint y: 12, endPoint x: 398, endPoint y: 11, distance: 45.5
click at [398, 11] on div "hot Actions" at bounding box center [331, 15] width 519 height 11
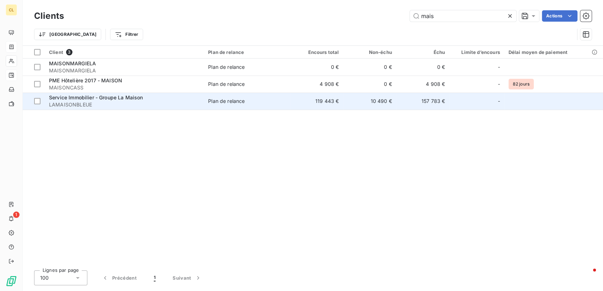
type input "mais"
click at [79, 101] on span "LAMAISONBLEUE" at bounding box center [124, 104] width 151 height 7
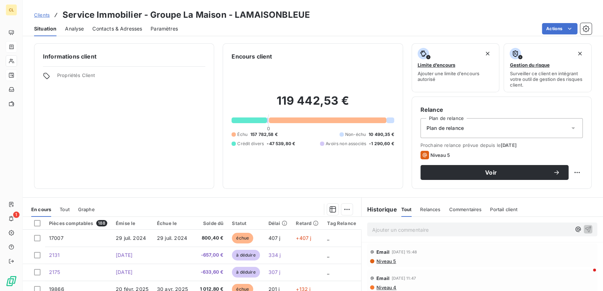
click at [113, 25] on span "Contacts & Adresses" at bounding box center [117, 28] width 50 height 7
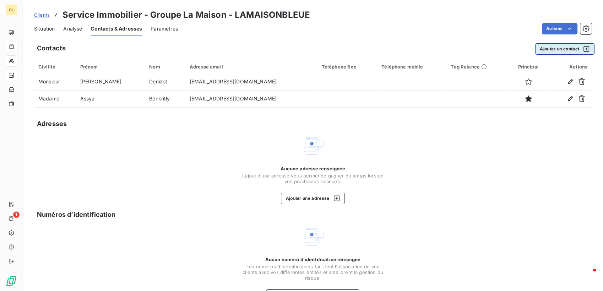
click at [566, 43] on button "Ajouter un contact" at bounding box center [564, 48] width 59 height 11
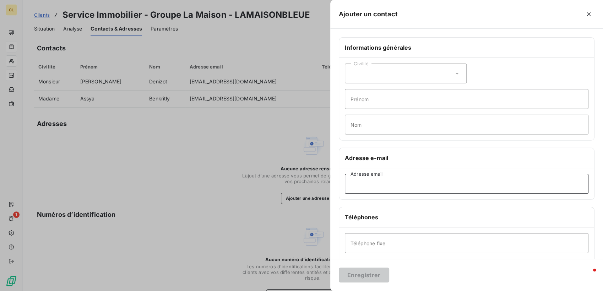
click at [440, 174] on input "Adresse email" at bounding box center [467, 184] width 244 height 20
paste input "[EMAIL_ADDRESS][DOMAIN_NAME]"
type input "[EMAIL_ADDRESS][DOMAIN_NAME]"
click at [389, 271] on button "Enregistrer" at bounding box center [364, 275] width 50 height 15
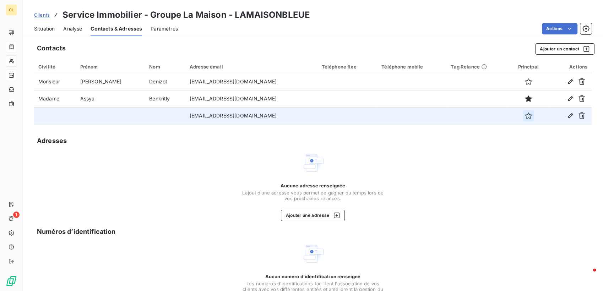
click at [528, 113] on icon "button" at bounding box center [528, 116] width 6 height 6
click at [564, 43] on button "Ajouter un contact" at bounding box center [564, 48] width 59 height 11
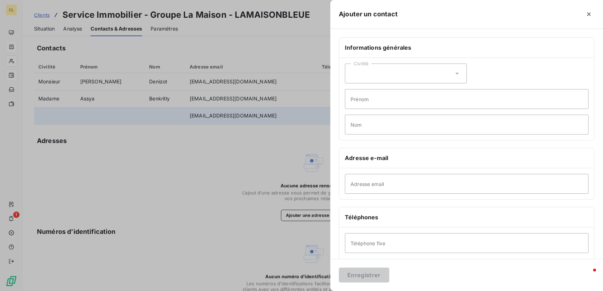
click at [461, 70] on icon at bounding box center [457, 73] width 7 height 7
click at [378, 88] on span "Madame" at bounding box center [368, 91] width 19 height 7
click at [427, 89] on input "Prénom" at bounding box center [467, 99] width 244 height 20
type input "Virginie"
click at [470, 115] on input "Nom" at bounding box center [467, 125] width 244 height 20
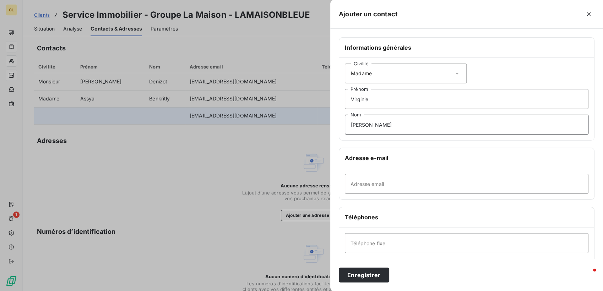
type input "[PERSON_NAME]"
type input "[PERSON_NAME][EMAIL_ADDRESS][DOMAIN_NAME]"
drag, startPoint x: 487, startPoint y: 159, endPoint x: 396, endPoint y: 158, distance: 91.3
click at [396, 291] on div "Ajouter un contact Informations générales Civilité Madame [PERSON_NAME] Nom Adr…" at bounding box center [301, 291] width 603 height 0
click at [463, 174] on input "Adresse email" at bounding box center [467, 184] width 244 height 20
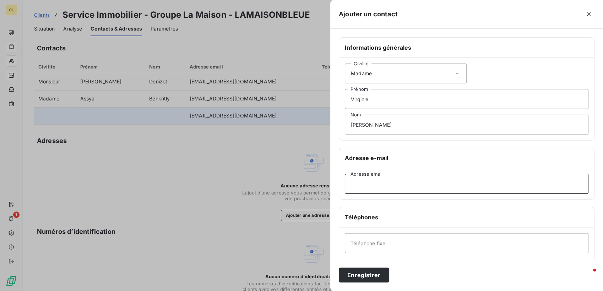
paste input "[EMAIL_ADDRESS][DOMAIN_NAME]"
type input "[EMAIL_ADDRESS][DOMAIN_NAME]"
click at [435, 259] on input "Téléphone mobile" at bounding box center [467, 269] width 244 height 20
paste input "06 26 34 87 74"
type input "06 26 34 87 74"
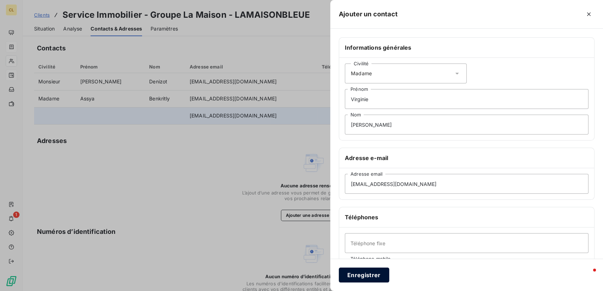
click at [389, 277] on button "Enregistrer" at bounding box center [364, 275] width 50 height 15
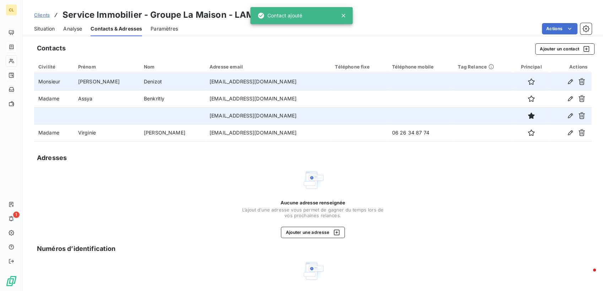
click at [473, 73] on td at bounding box center [483, 81] width 59 height 17
click at [574, 78] on icon "button" at bounding box center [570, 81] width 7 height 7
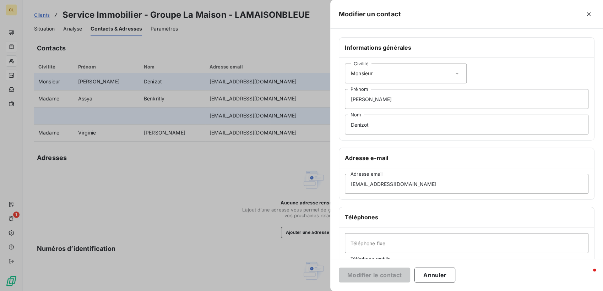
click at [463, 259] on input "Téléphone mobile" at bounding box center [467, 269] width 244 height 20
paste input "06 74 09 21 13"
type input "06 74 09 21 13"
click at [410, 277] on button "Modifier le contact" at bounding box center [374, 275] width 71 height 15
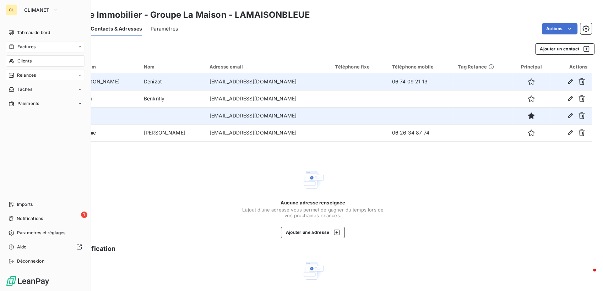
click at [24, 58] on span "Clients" at bounding box center [24, 61] width 14 height 6
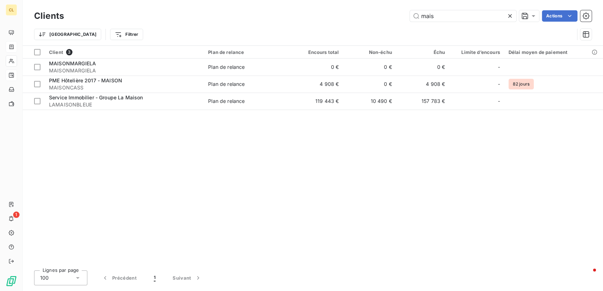
drag, startPoint x: 453, startPoint y: 17, endPoint x: 409, endPoint y: 16, distance: 43.4
click at [409, 16] on div "mais Actions" at bounding box center [331, 15] width 519 height 11
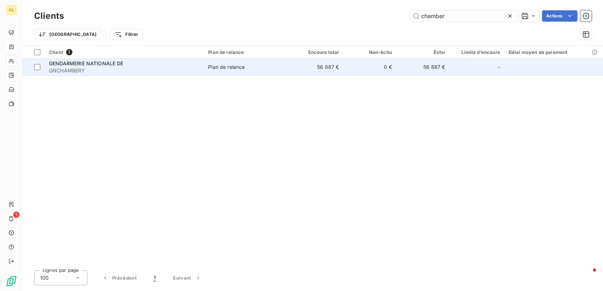
type input "chamber"
click at [98, 67] on span "GNCHAMBERY" at bounding box center [124, 70] width 151 height 7
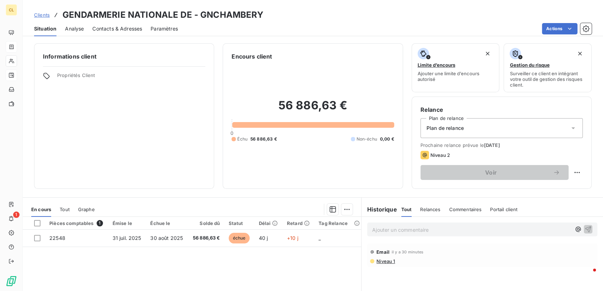
click at [121, 25] on span "Contacts & Adresses" at bounding box center [117, 28] width 50 height 7
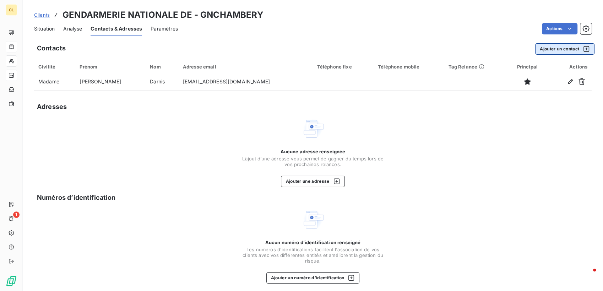
click at [578, 43] on button "Ajouter un contact" at bounding box center [564, 48] width 59 height 11
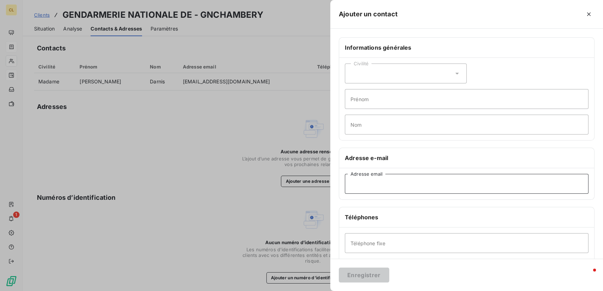
click at [488, 174] on input "Adresse email" at bounding box center [467, 184] width 244 height 20
paste input "[EMAIL_ADDRESS][DOMAIN_NAME]"
type input "[EMAIL_ADDRESS][DOMAIN_NAME]"
click at [389, 271] on button "Enregistrer" at bounding box center [364, 275] width 50 height 15
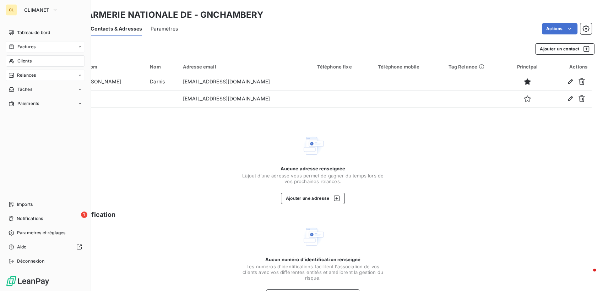
click at [27, 58] on span "Clients" at bounding box center [24, 61] width 14 height 6
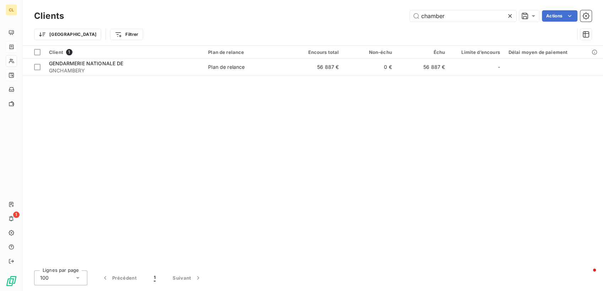
drag, startPoint x: 470, startPoint y: 11, endPoint x: 388, endPoint y: -1, distance: 82.9
click at [388, 0] on html "CL 1 Clients chamber Actions Trier Filtrer Client 1 Plan de relance Encours tot…" at bounding box center [301, 145] width 603 height 291
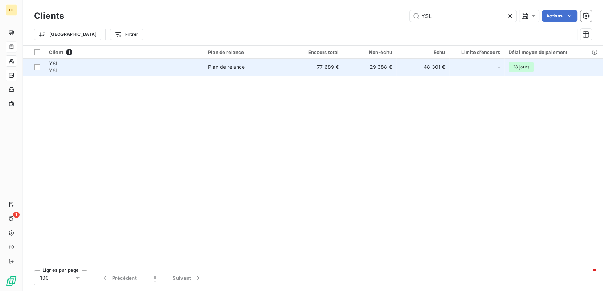
type input "YSL"
click at [290, 62] on td "77 689 €" at bounding box center [316, 67] width 53 height 17
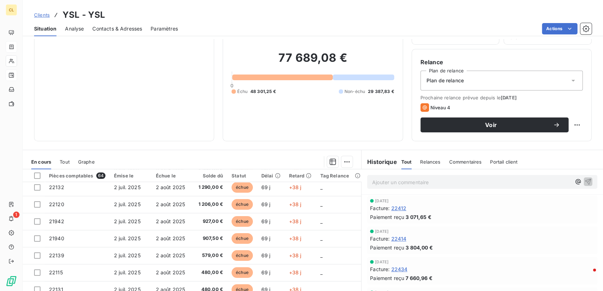
scroll to position [50, 0]
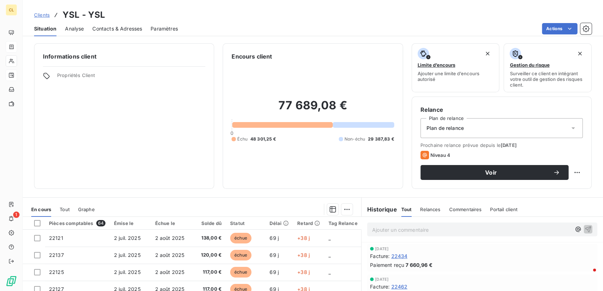
scroll to position [79, 0]
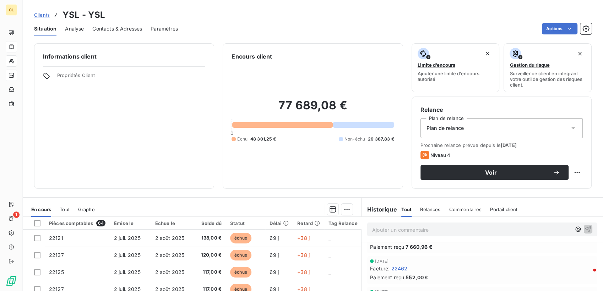
click at [420, 207] on span "Relances" at bounding box center [430, 210] width 20 height 6
click at [376, 259] on span "Niveau 3" at bounding box center [386, 262] width 20 height 6
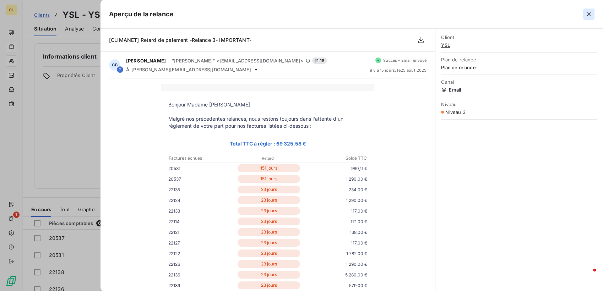
click at [590, 11] on icon "button" at bounding box center [588, 14] width 7 height 7
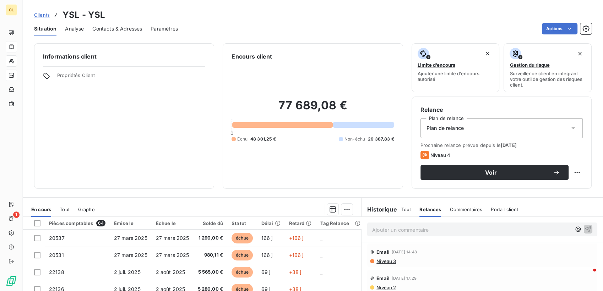
click at [378, 205] on h6 "Historique" at bounding box center [380, 209] width 36 height 9
click at [401, 207] on span "Tout" at bounding box center [406, 210] width 10 height 6
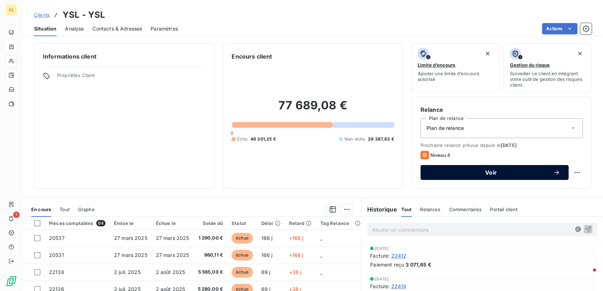
click at [452, 170] on span "Voir" at bounding box center [491, 173] width 124 height 6
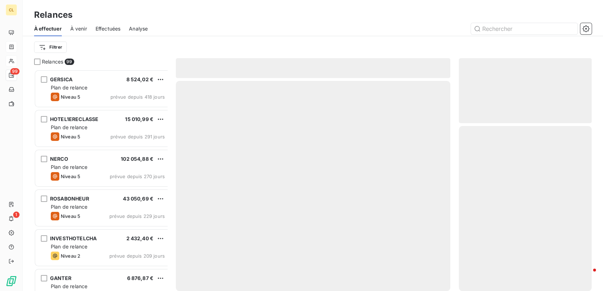
scroll to position [225, 131]
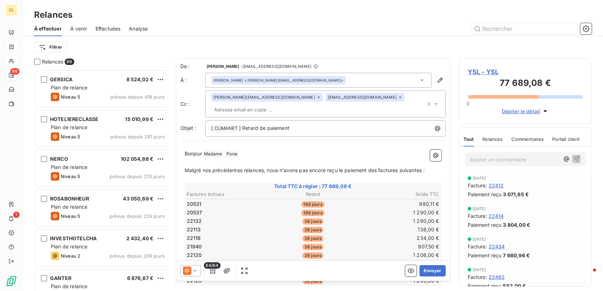
click at [191, 267] on icon at bounding box center [194, 270] width 7 height 7
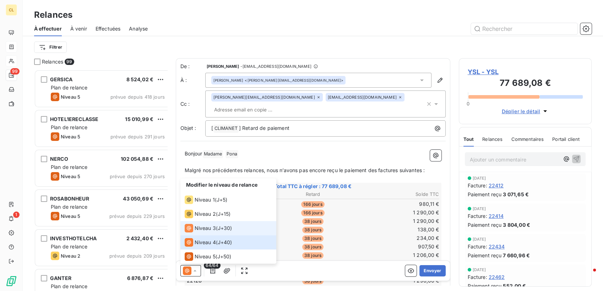
click at [196, 229] on span "Niveau 3" at bounding box center [205, 228] width 21 height 7
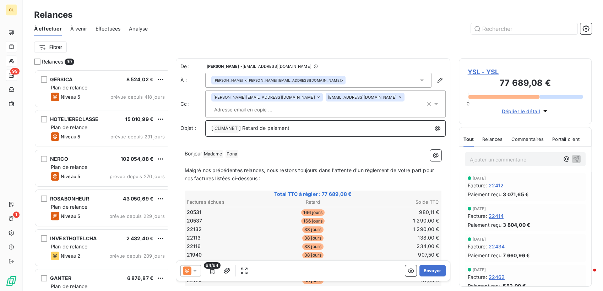
click at [279, 124] on p "[ CLIMANET ﻿ ] Retard de paiement" at bounding box center [327, 128] width 232 height 9
click at [422, 167] on span "Malgré nos précédentes relances, nous restons toujours dans l'attente d'un règl…" at bounding box center [310, 174] width 251 height 14
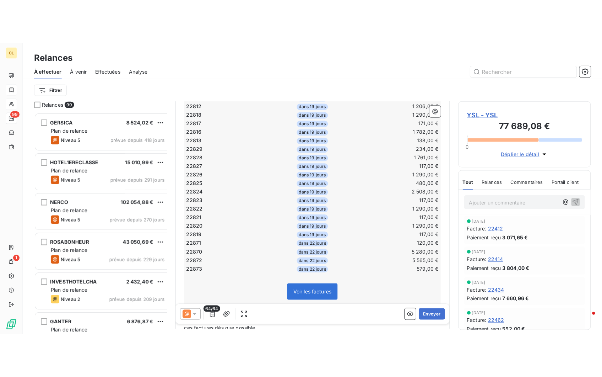
scroll to position [548, 0]
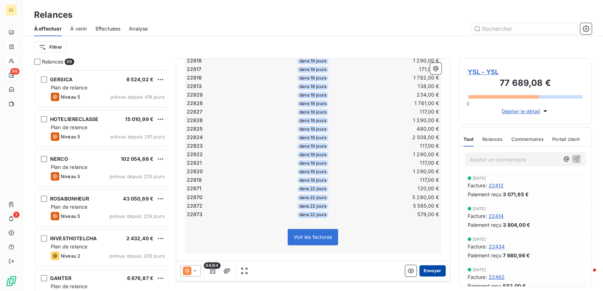
click at [423, 265] on button "Envoyer" at bounding box center [433, 270] width 26 height 11
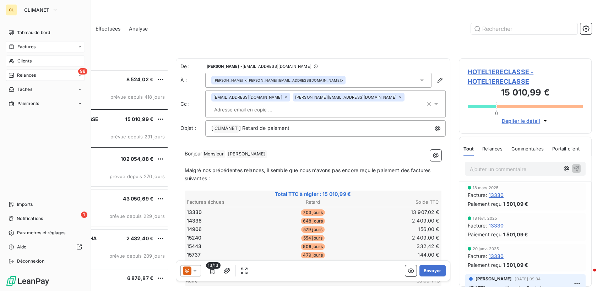
click at [17, 58] on span "Clients" at bounding box center [24, 61] width 14 height 6
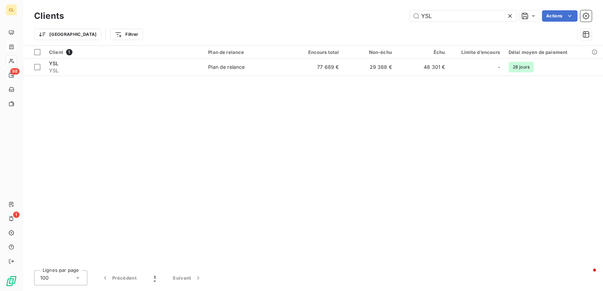
drag, startPoint x: 460, startPoint y: 17, endPoint x: 403, endPoint y: 21, distance: 56.7
click at [403, 21] on div "Clients YSL Actions Trier Filtrer" at bounding box center [313, 27] width 558 height 37
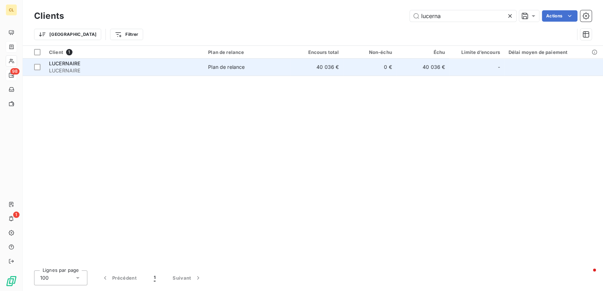
type input "lucerna"
click at [74, 60] on span "LUCERNAIRE" at bounding box center [65, 63] width 32 height 6
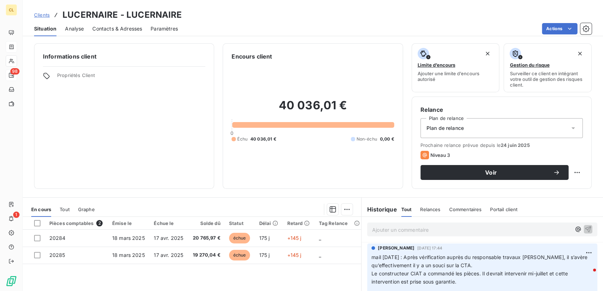
click at [404, 226] on p "Ajouter un commentaire ﻿" at bounding box center [471, 230] width 199 height 9
